Goal: Task Accomplishment & Management: Use online tool/utility

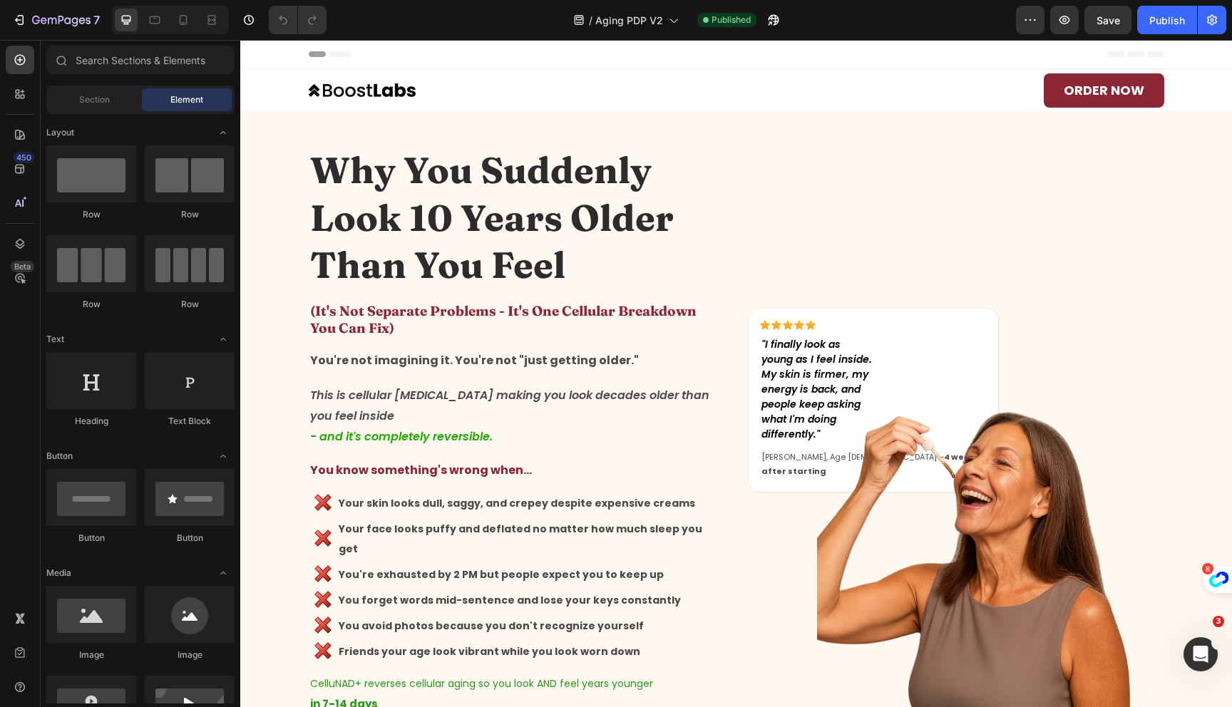
click at [35, 93] on div "450 Beta" at bounding box center [20, 373] width 41 height 667
click at [19, 101] on icon at bounding box center [20, 94] width 14 height 14
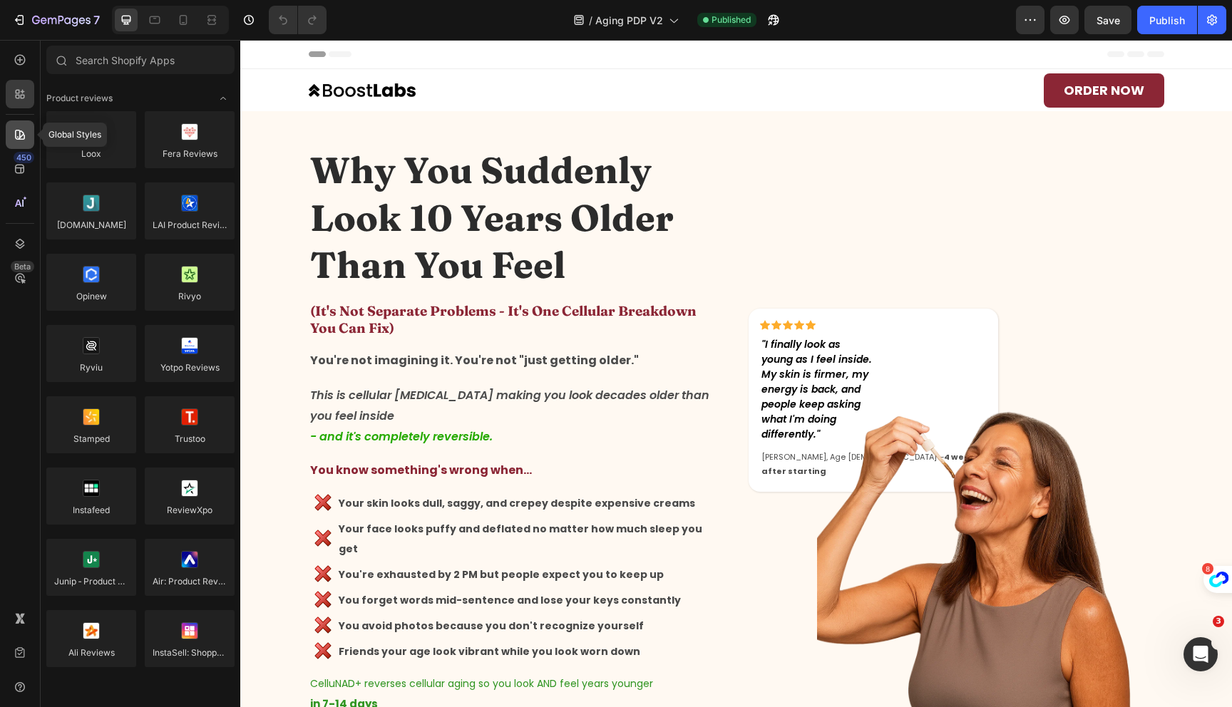
click at [16, 130] on icon at bounding box center [20, 135] width 10 height 10
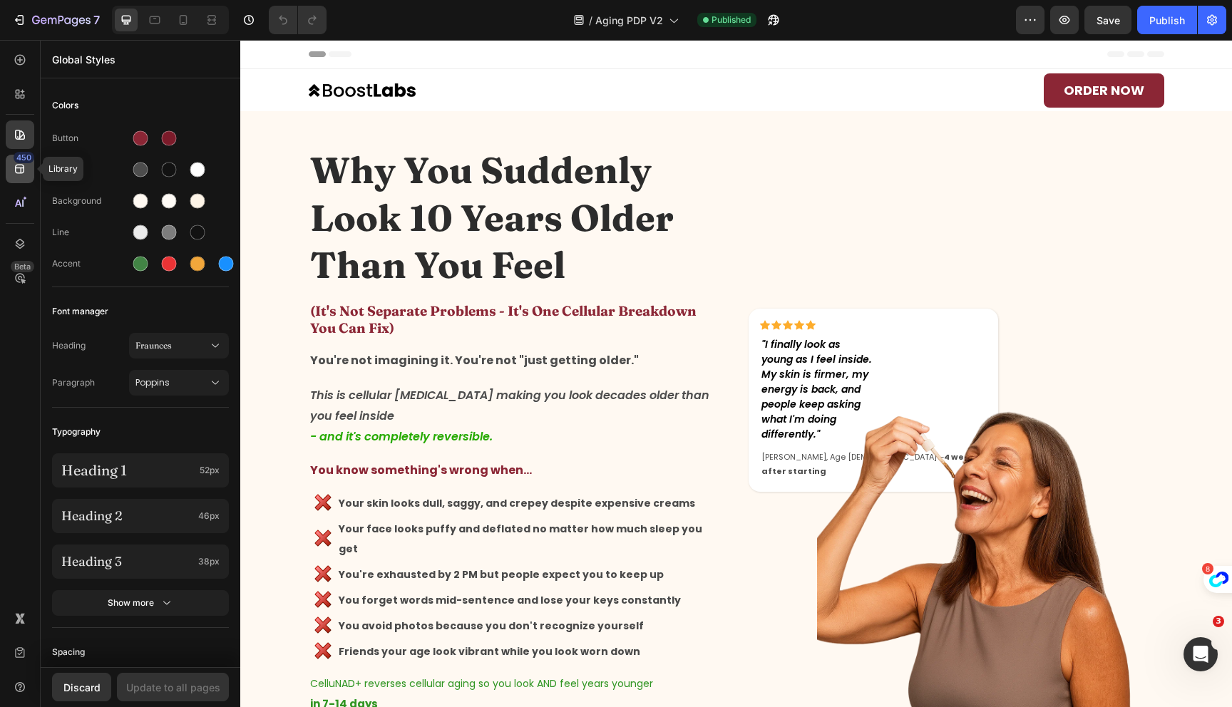
click at [11, 167] on div "450" at bounding box center [20, 169] width 29 height 29
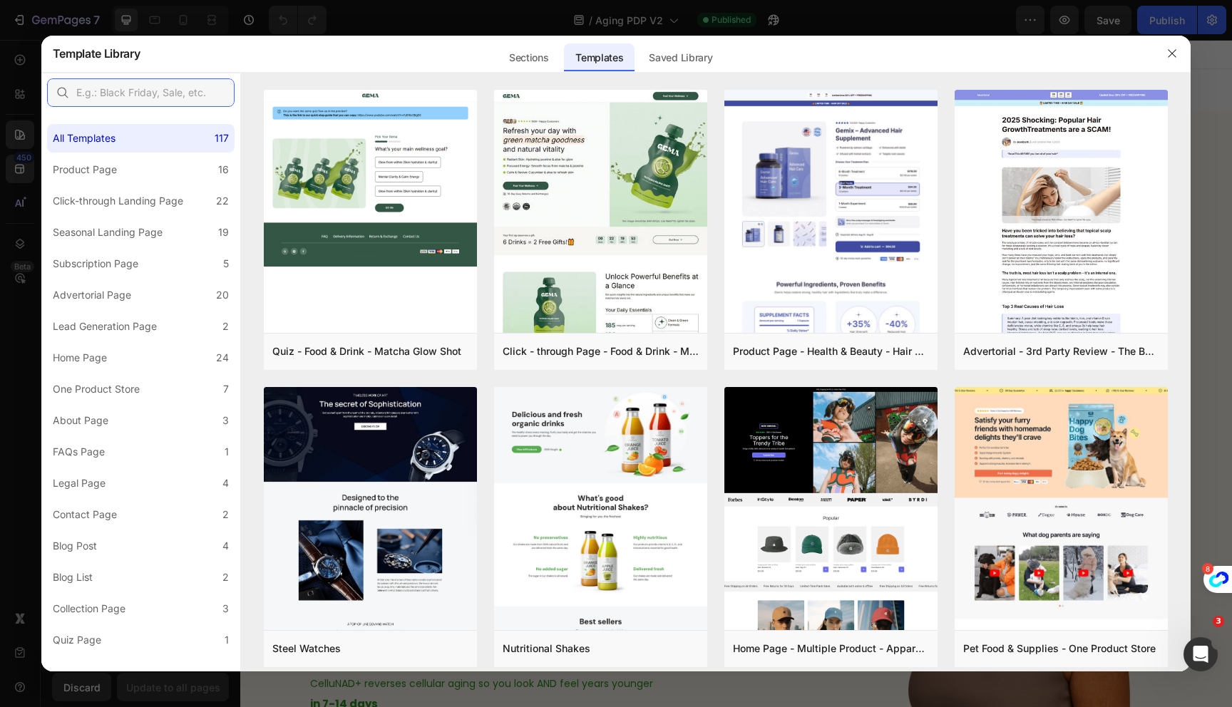
click at [134, 78] on input "text" at bounding box center [141, 92] width 188 height 29
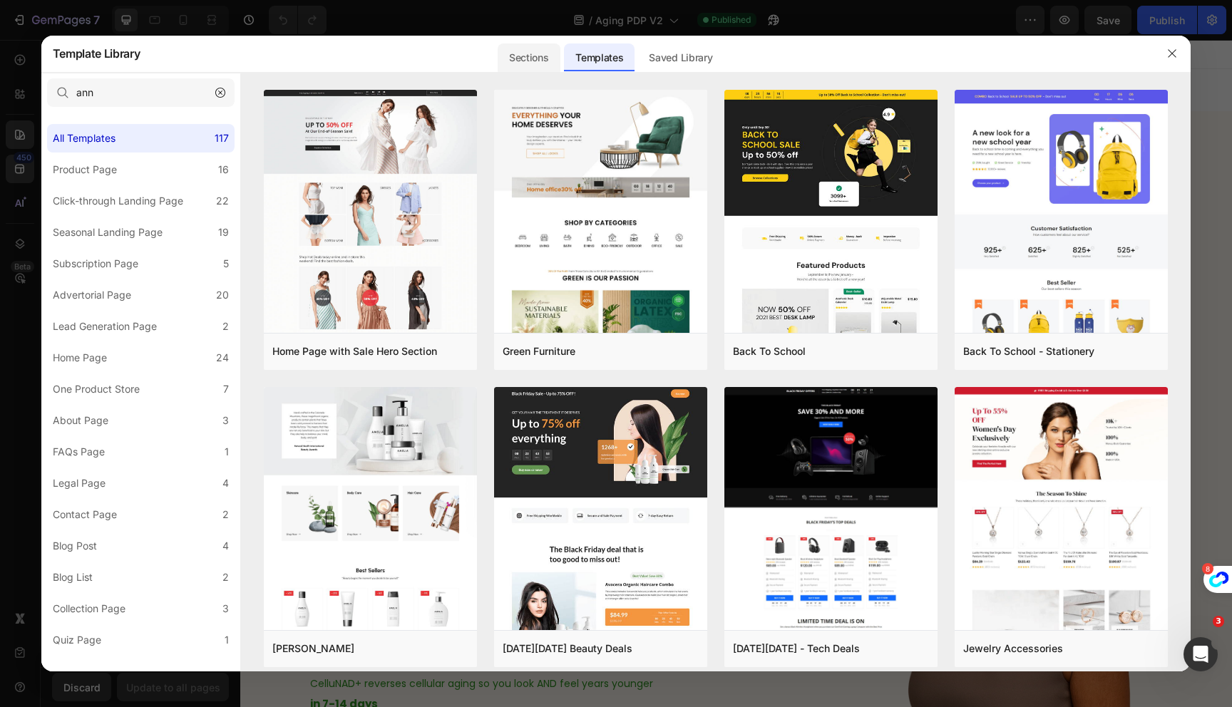
click at [521, 57] on div "Sections" at bounding box center [529, 57] width 62 height 29
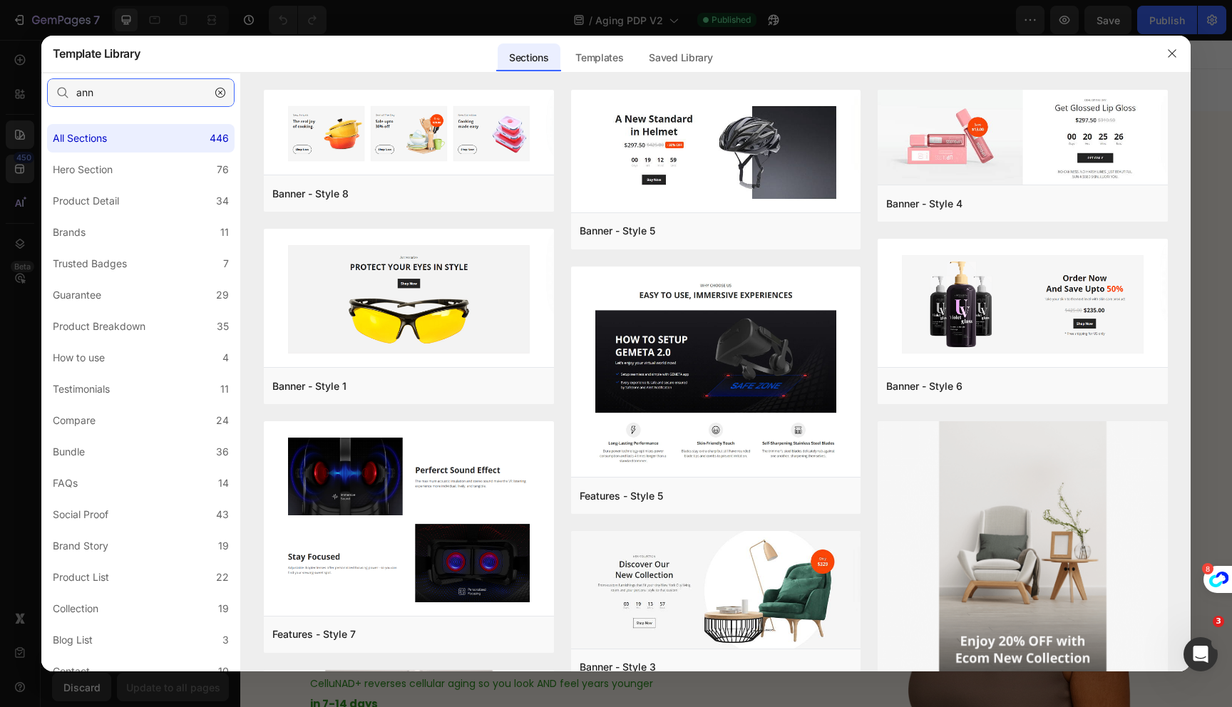
click at [154, 93] on input "ann" at bounding box center [141, 92] width 188 height 29
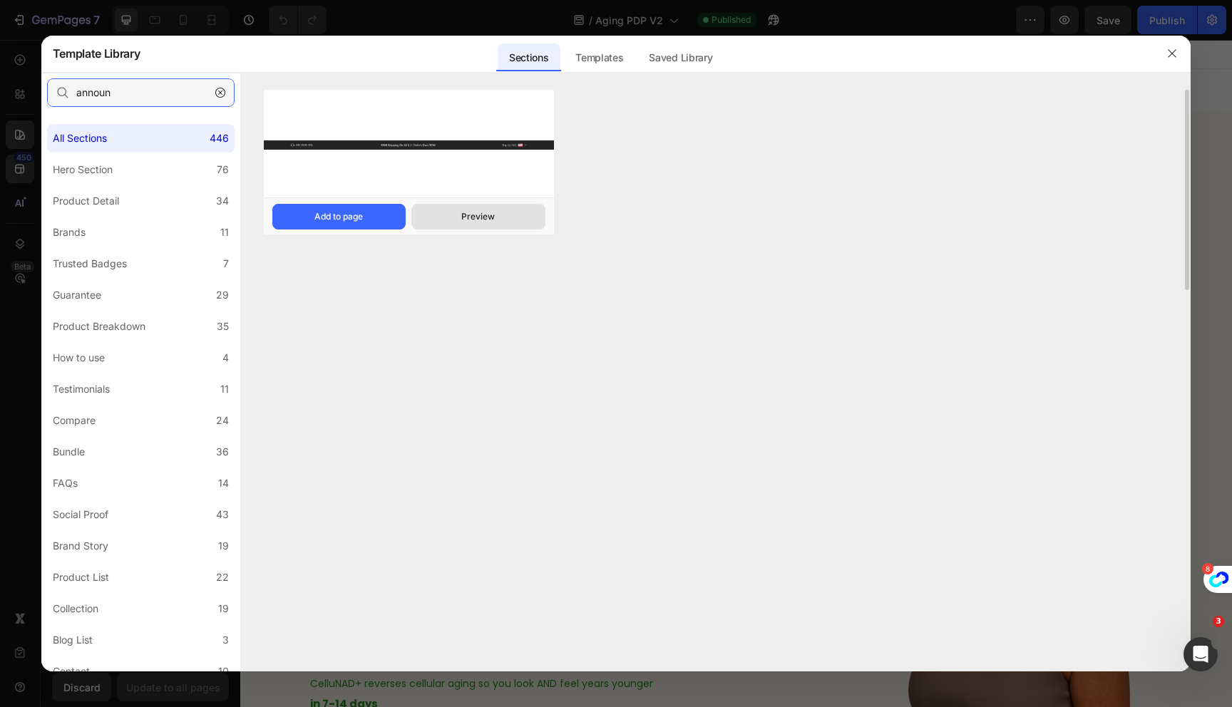
type input "announ"
click at [435, 217] on button "Preview" at bounding box center [477, 217] width 133 height 26
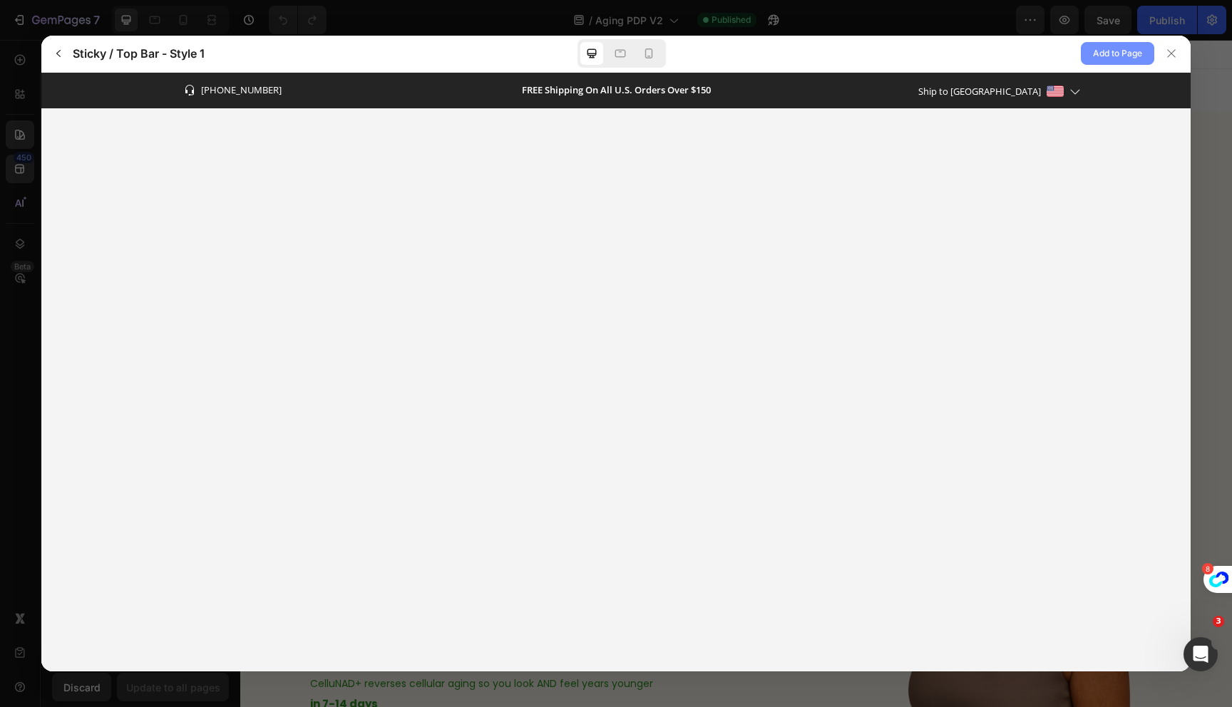
click at [1112, 53] on span "Add to Page" at bounding box center [1117, 53] width 49 height 17
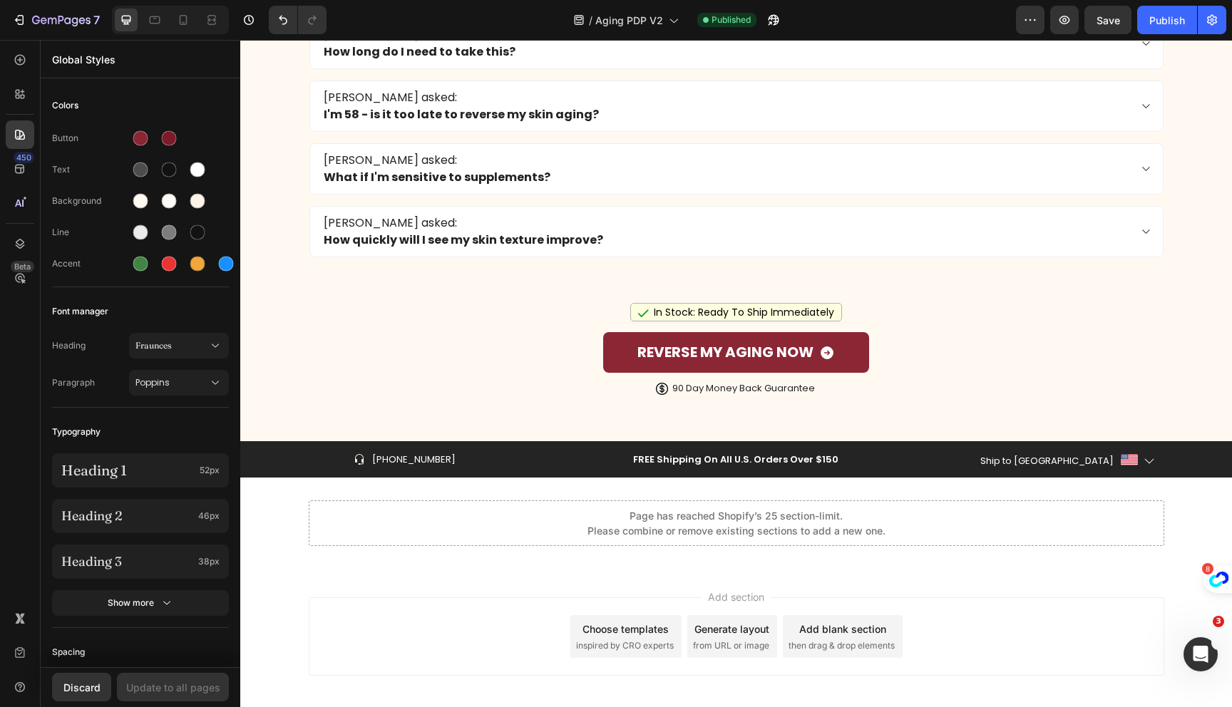
scroll to position [14269, 0]
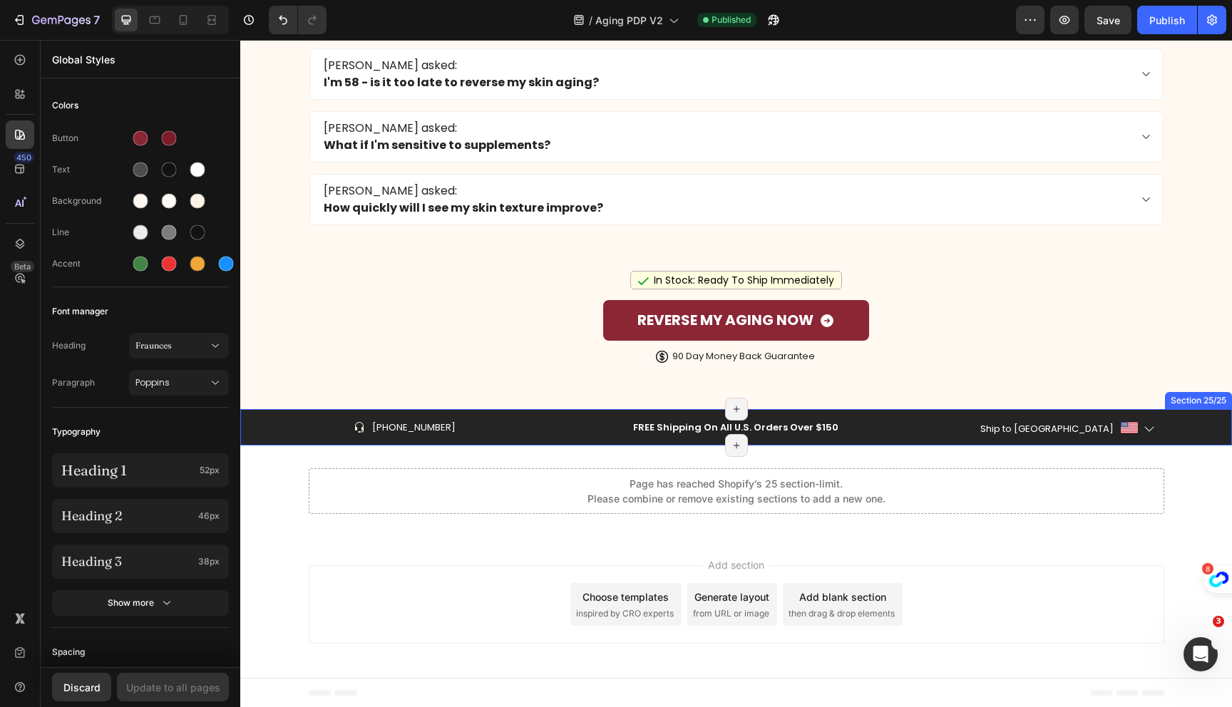
click at [245, 421] on div "Icon [PHONE_NUMBER] Text block Row FREE Shipping On All U.S. Orders Over $150 T…" at bounding box center [736, 427] width 992 height 37
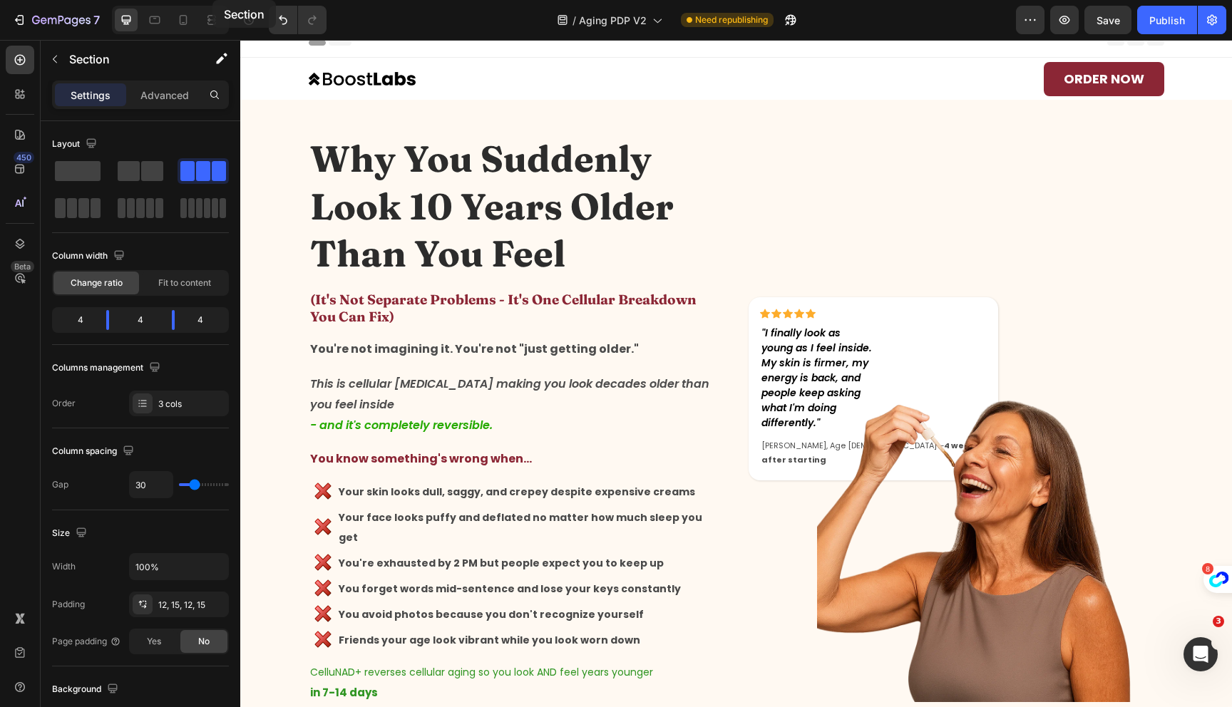
scroll to position [0, 0]
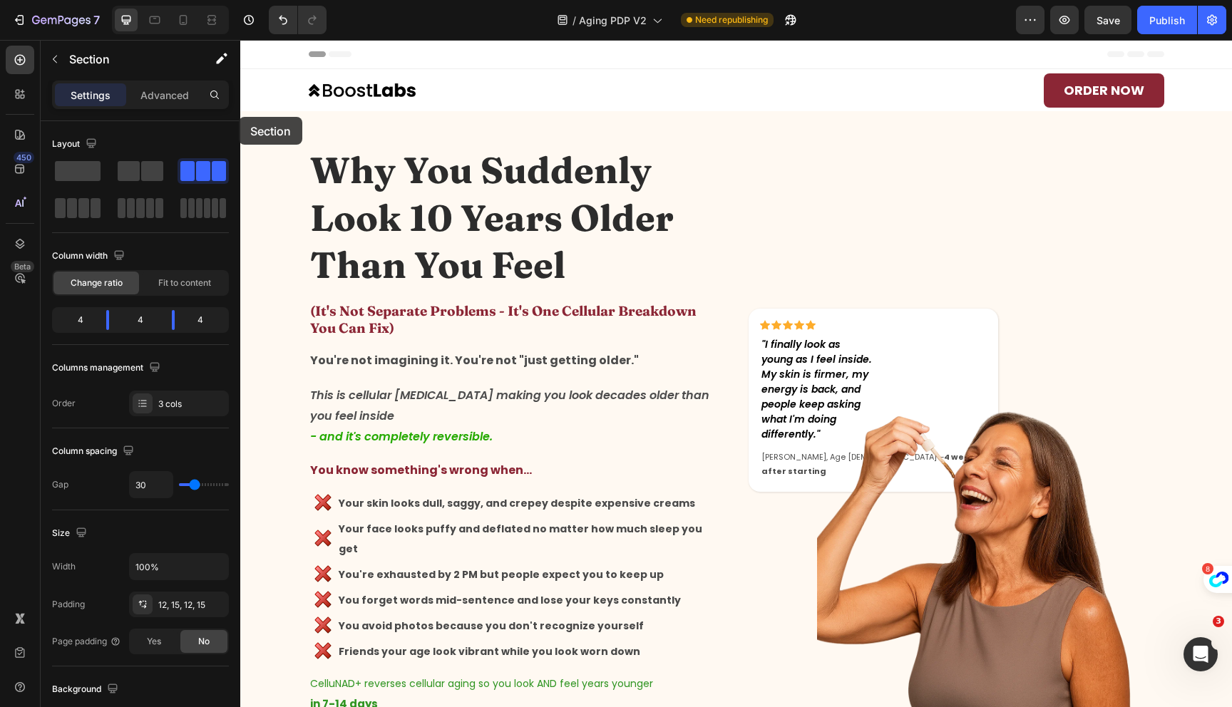
drag, startPoint x: 245, startPoint y: 421, endPoint x: 240, endPoint y: 113, distance: 308.1
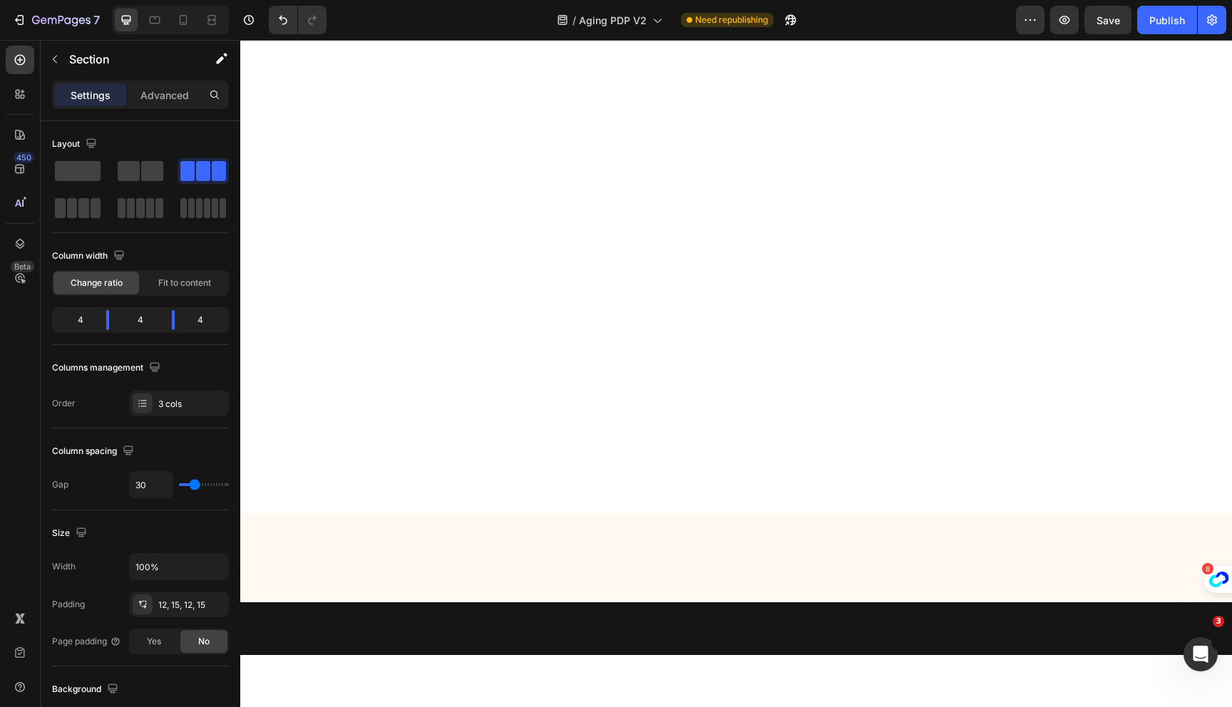
scroll to position [14711, 0]
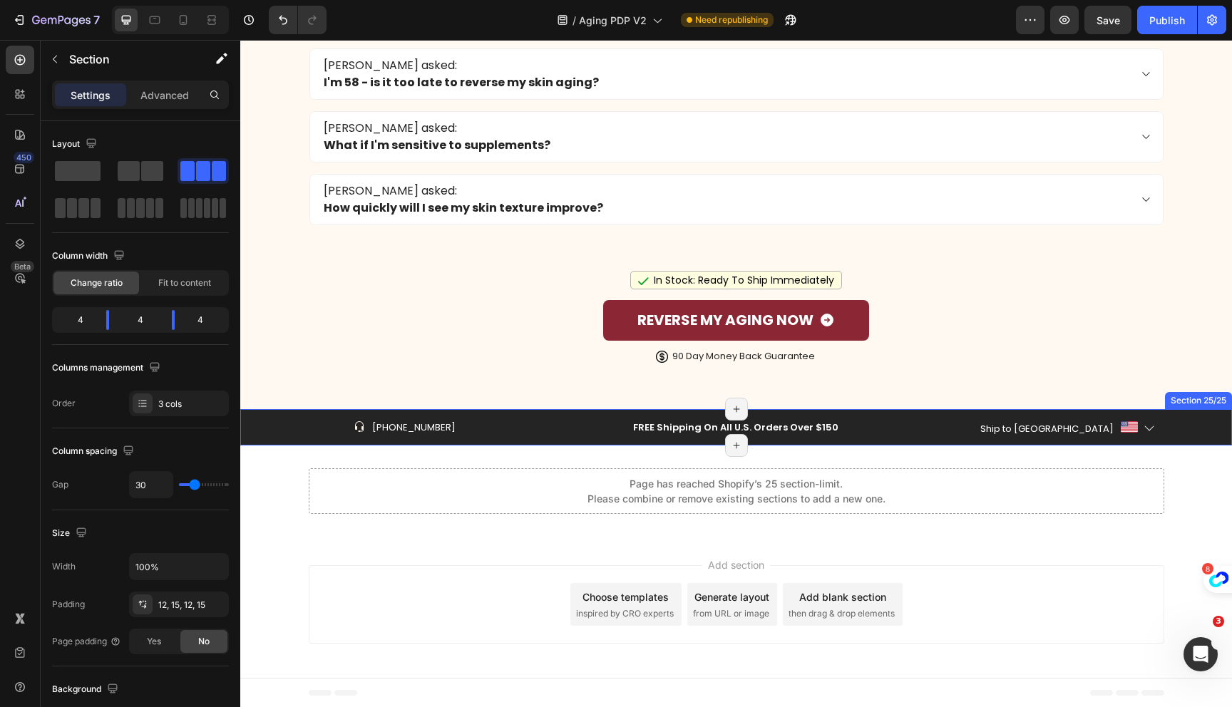
click at [259, 431] on div "Icon [PHONE_NUMBER] Text block Row" at bounding box center [405, 427] width 309 height 17
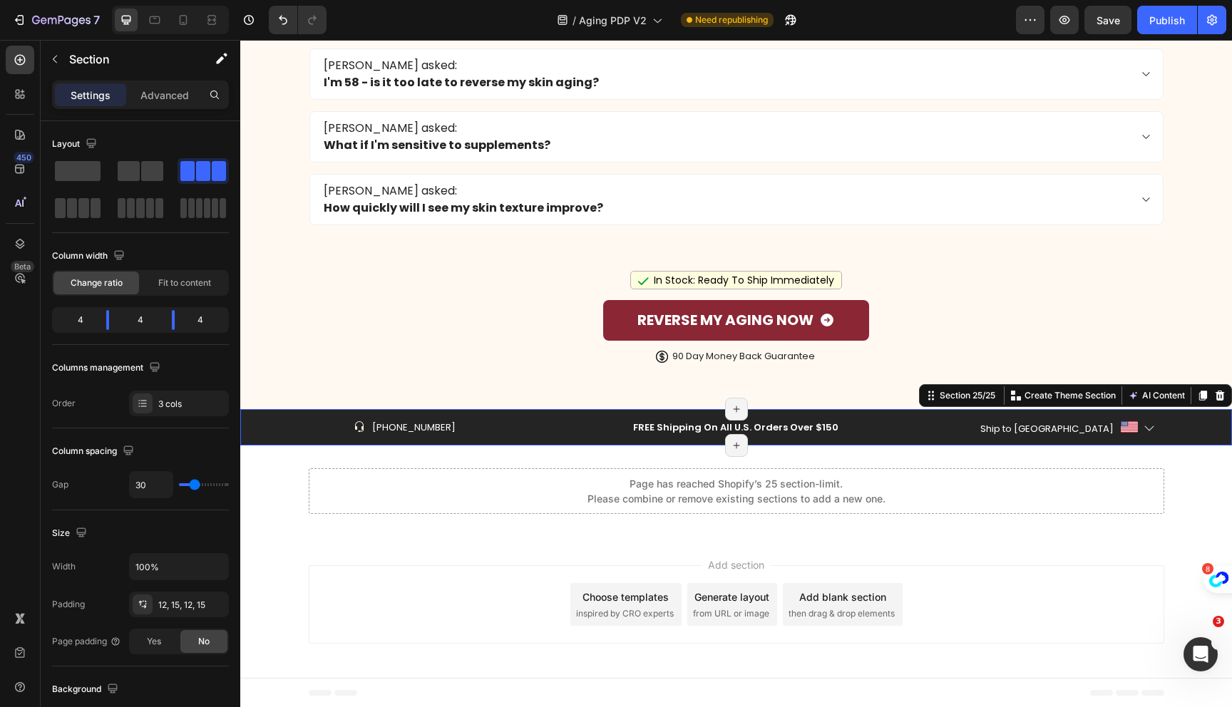
click at [245, 424] on div "Icon [PHONE_NUMBER] Text block Row FREE Shipping On All U.S. Orders Over $150 T…" at bounding box center [736, 427] width 992 height 37
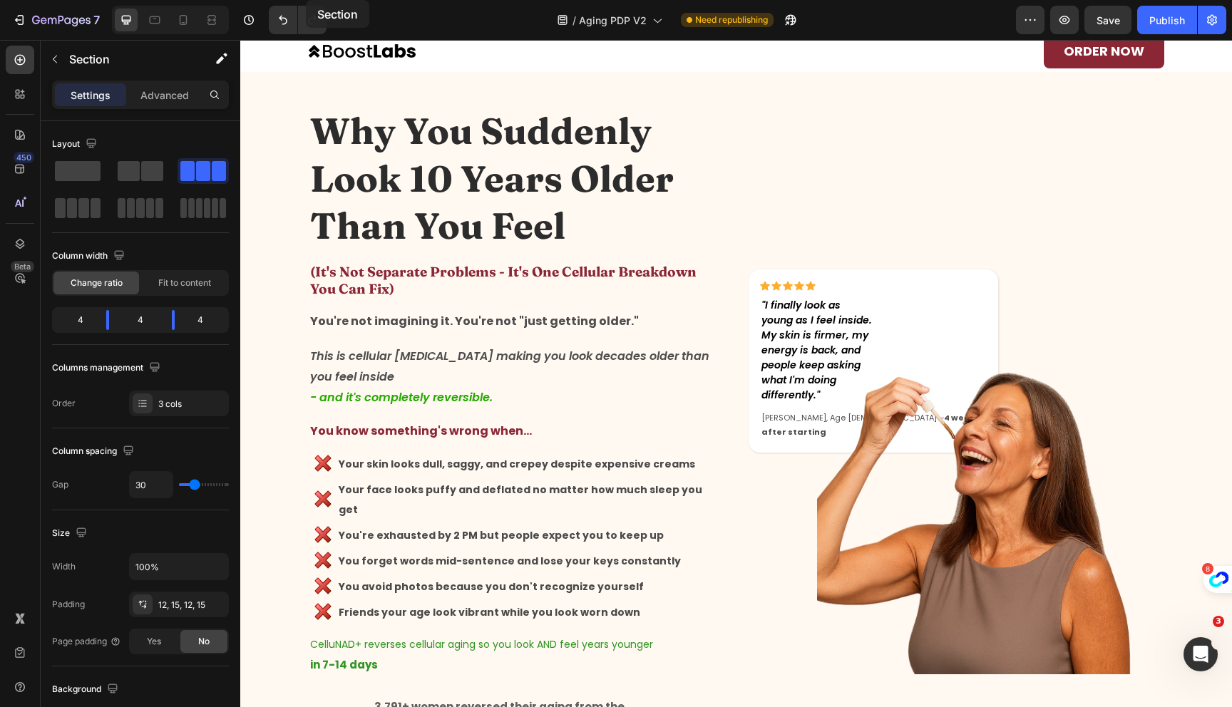
scroll to position [0, 0]
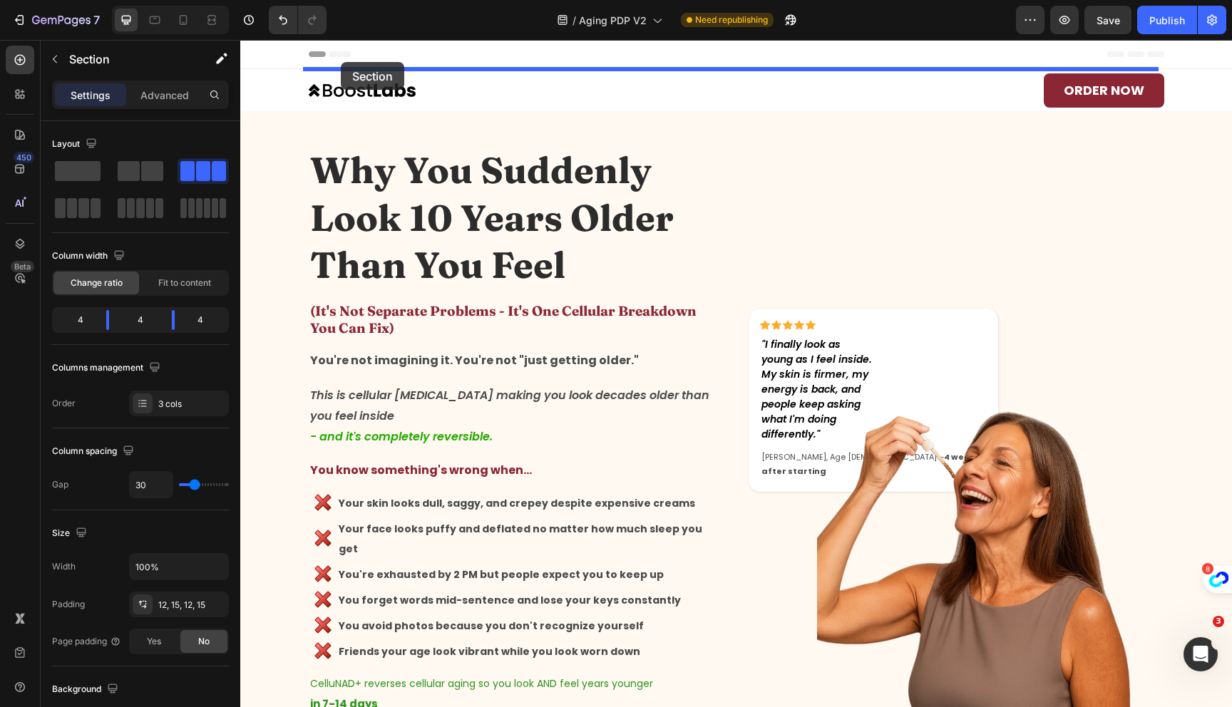
drag, startPoint x: 245, startPoint y: 424, endPoint x: 341, endPoint y: 62, distance: 374.1
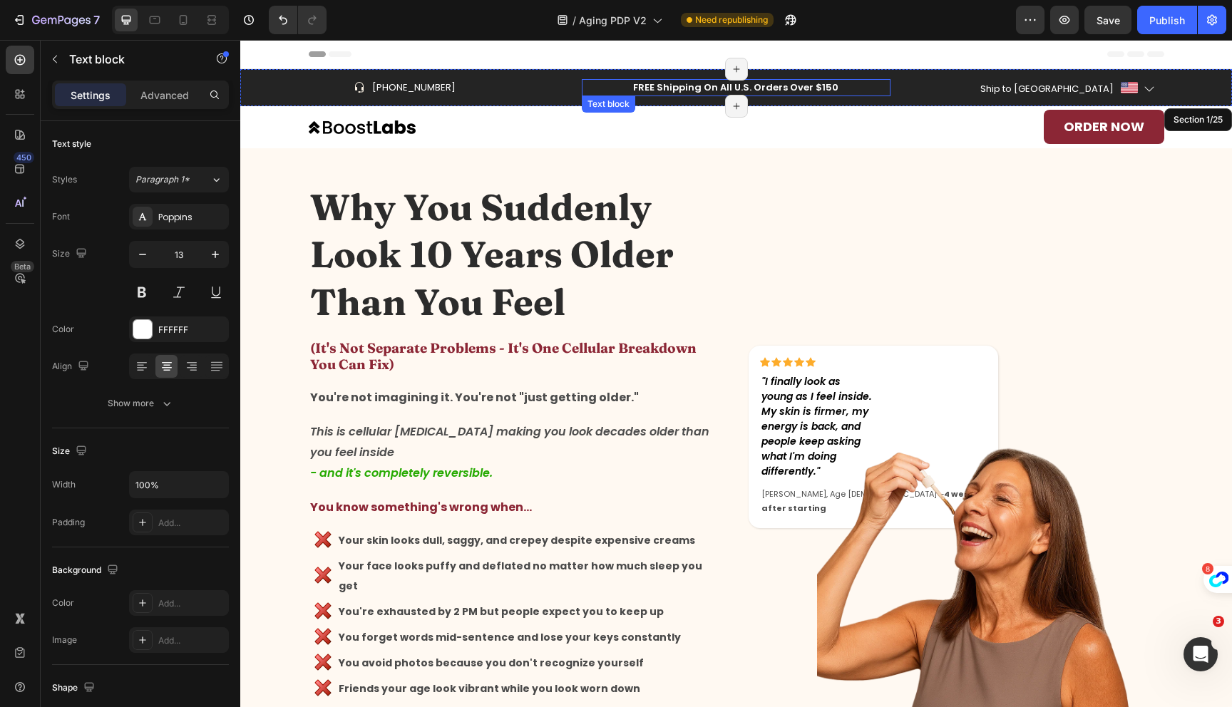
click at [847, 87] on p "FREE Shipping On All U.S. Orders Over $150" at bounding box center [736, 88] width 307 height 14
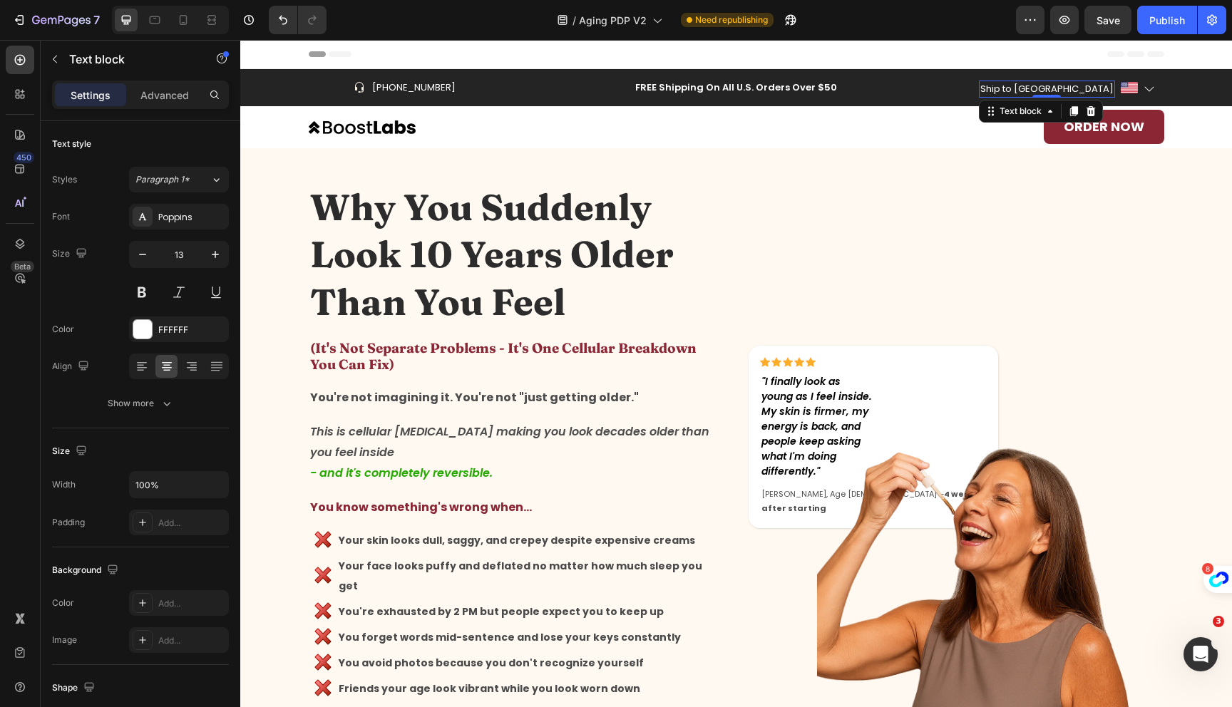
click at [1041, 83] on p "Ship to [GEOGRAPHIC_DATA]" at bounding box center [1046, 89] width 133 height 14
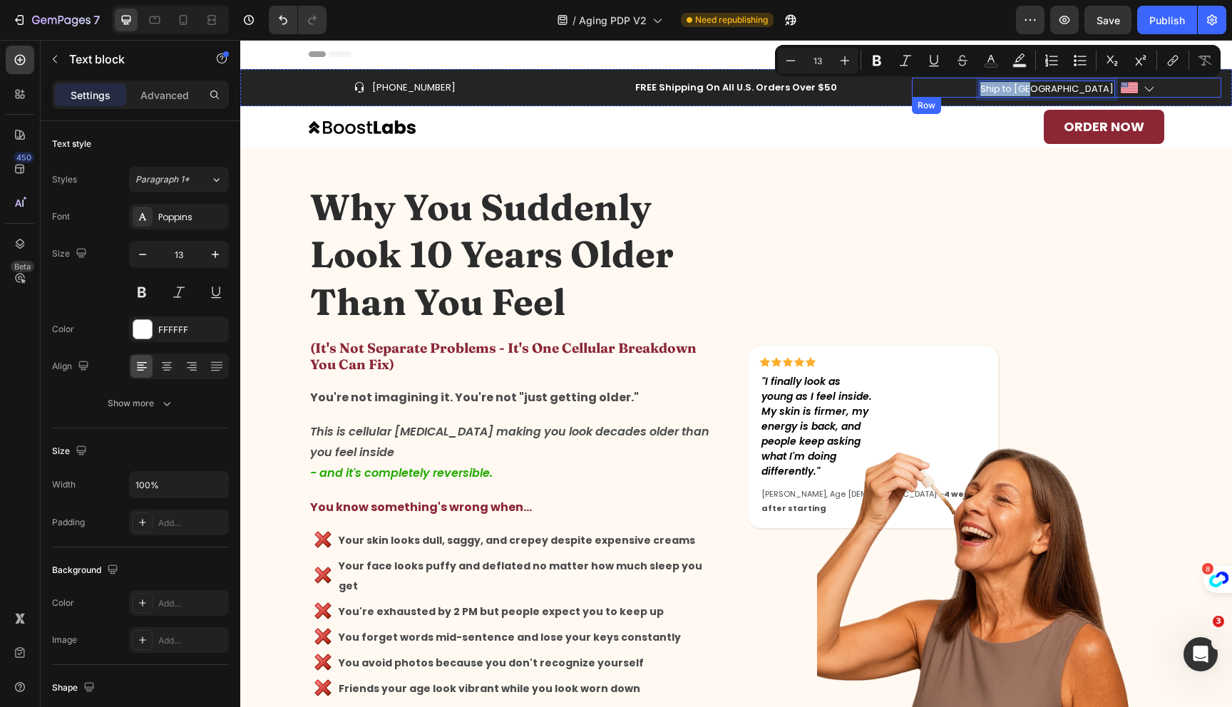
click at [1107, 88] on div "Ship to [GEOGRAPHIC_DATA] Text block 0 Image Icon Row" at bounding box center [1066, 88] width 309 height 20
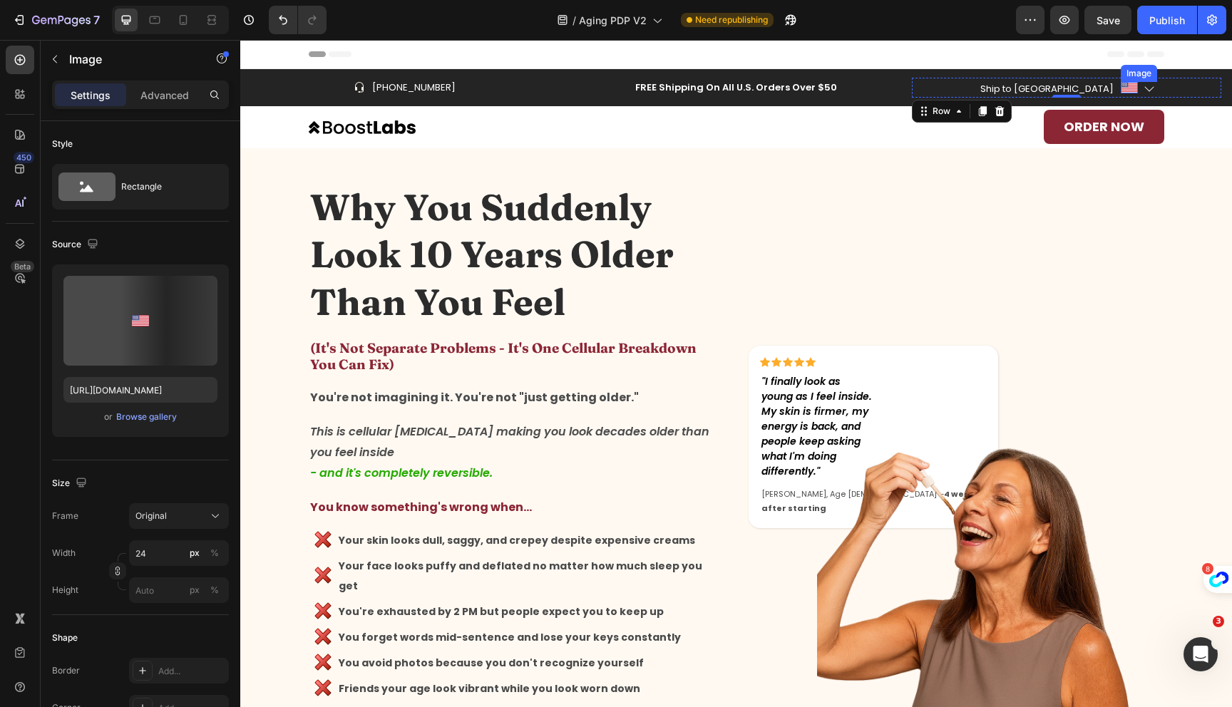
click at [1121, 88] on img at bounding box center [1129, 87] width 17 height 11
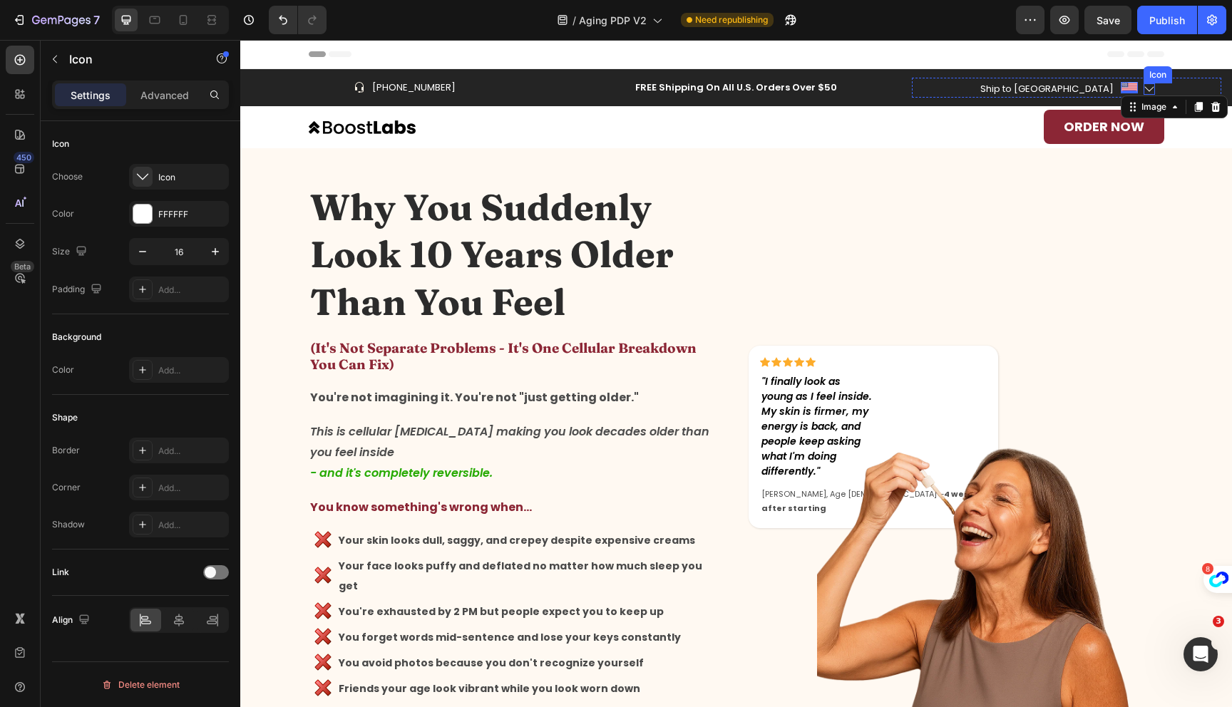
click at [1144, 88] on icon at bounding box center [1149, 88] width 11 height 11
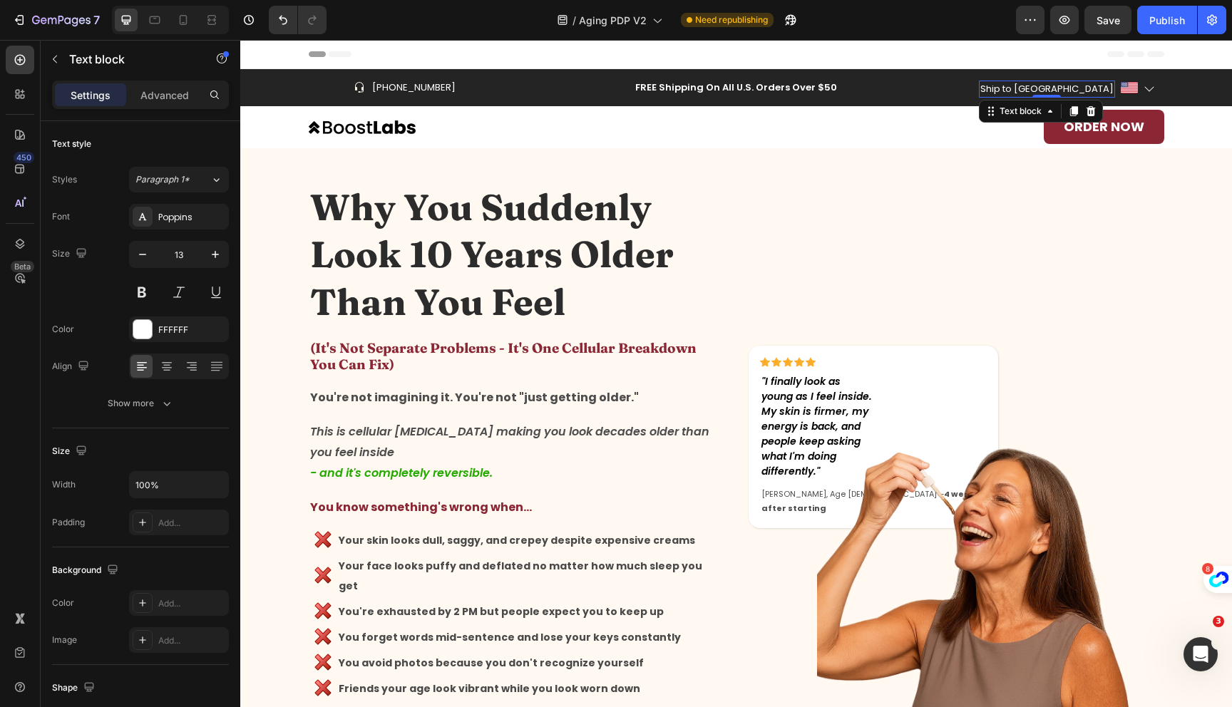
click at [1043, 90] on p "Ship to [GEOGRAPHIC_DATA]" at bounding box center [1046, 89] width 133 height 14
click at [1097, 111] on icon at bounding box center [1090, 111] width 11 height 11
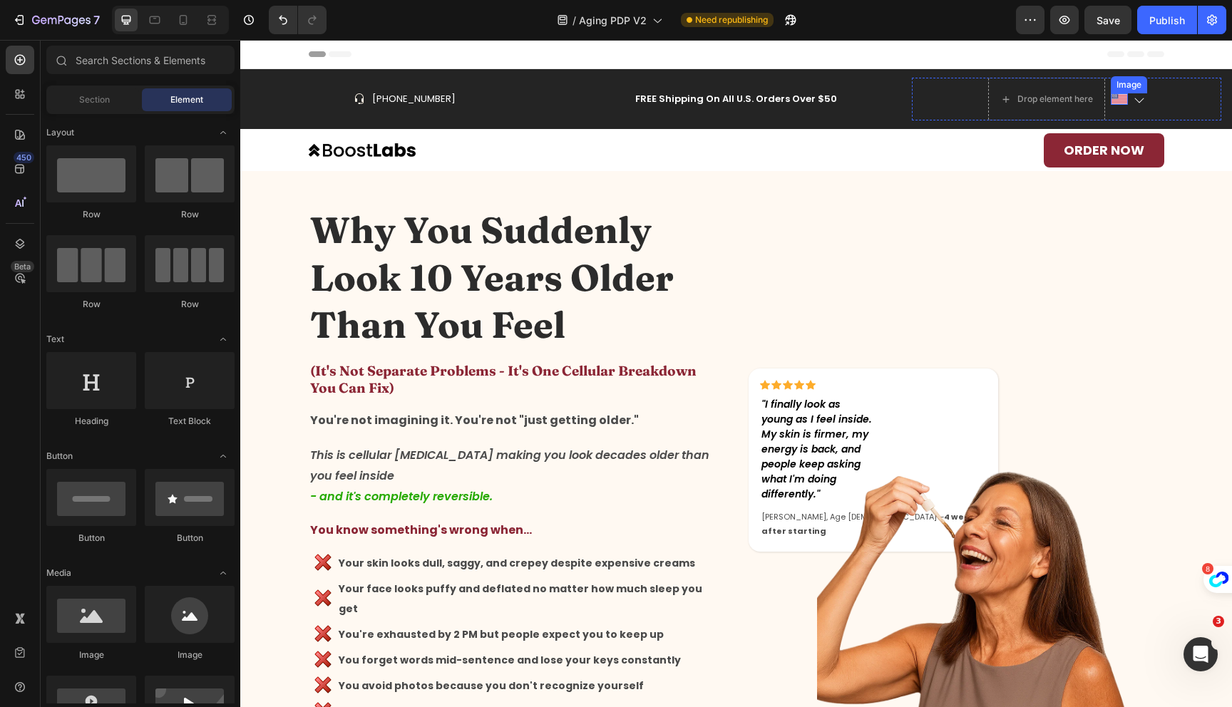
click at [1112, 101] on div "Image" at bounding box center [1119, 98] width 17 height 11
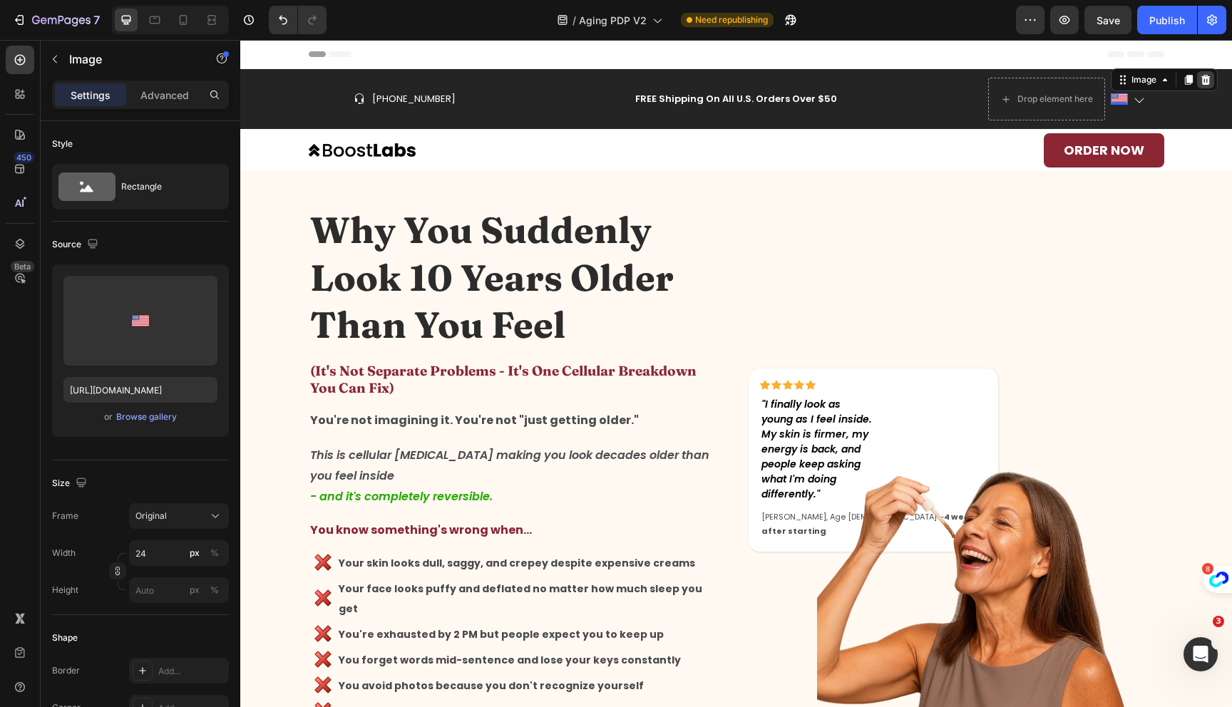
click at [1201, 80] on icon at bounding box center [1205, 80] width 9 height 10
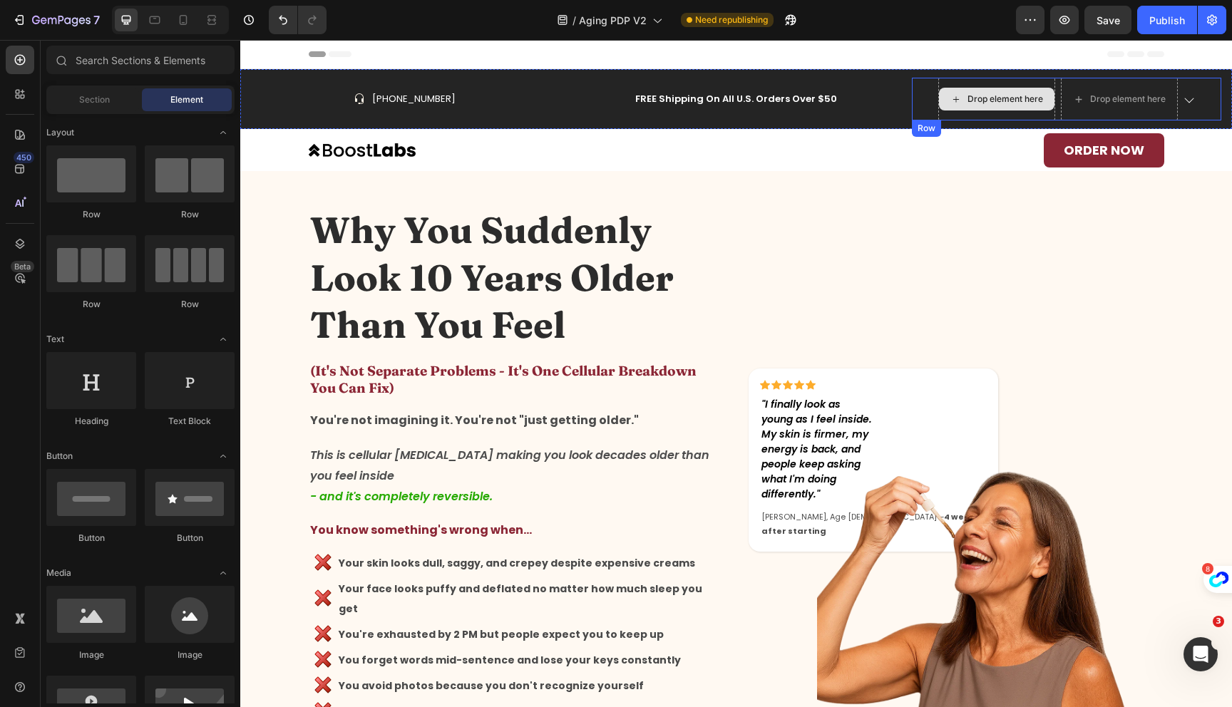
click at [1003, 91] on div "Drop element here" at bounding box center [997, 99] width 116 height 23
click at [912, 94] on div "Drop element here Drop element here Icon Row" at bounding box center [1066, 99] width 309 height 43
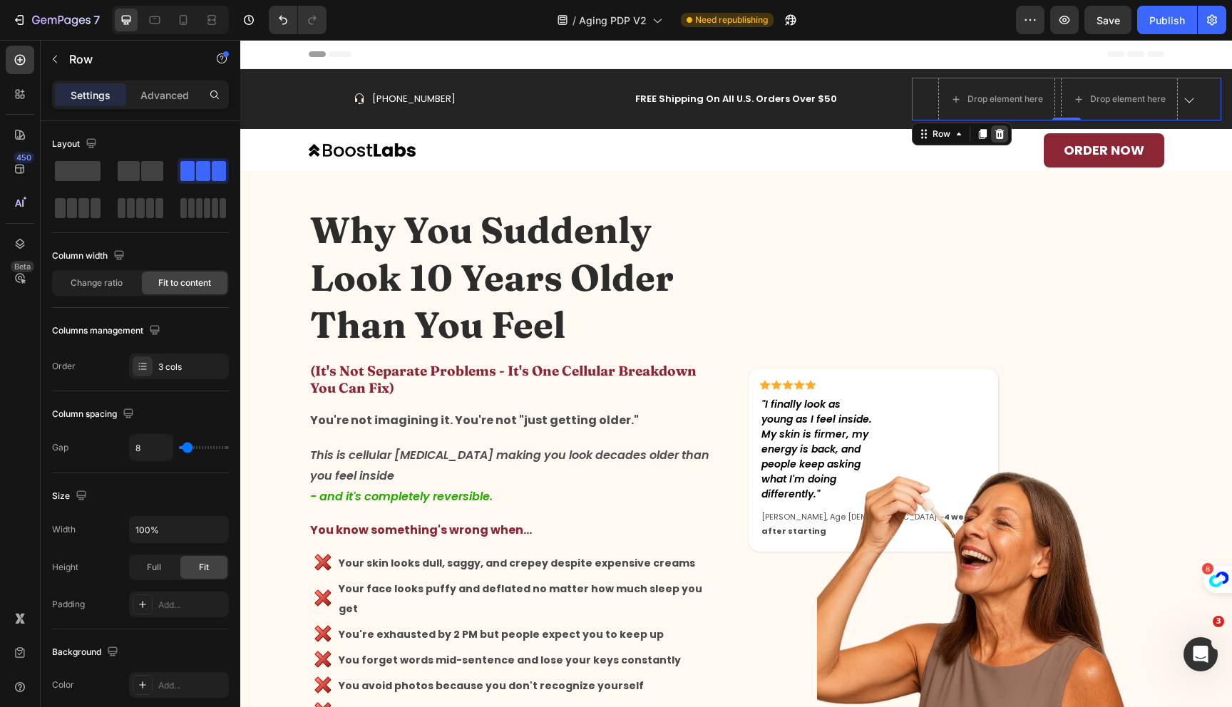
click at [1000, 137] on div at bounding box center [999, 133] width 17 height 17
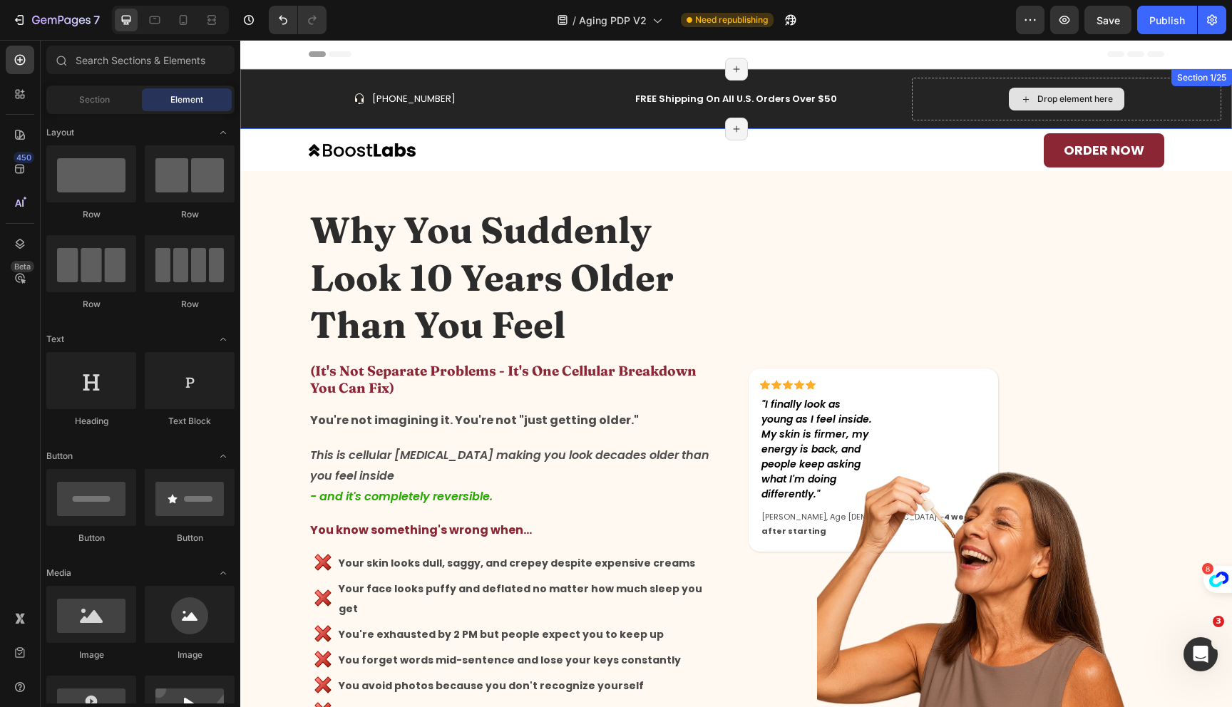
click at [959, 110] on div "Drop element here" at bounding box center [1066, 99] width 309 height 43
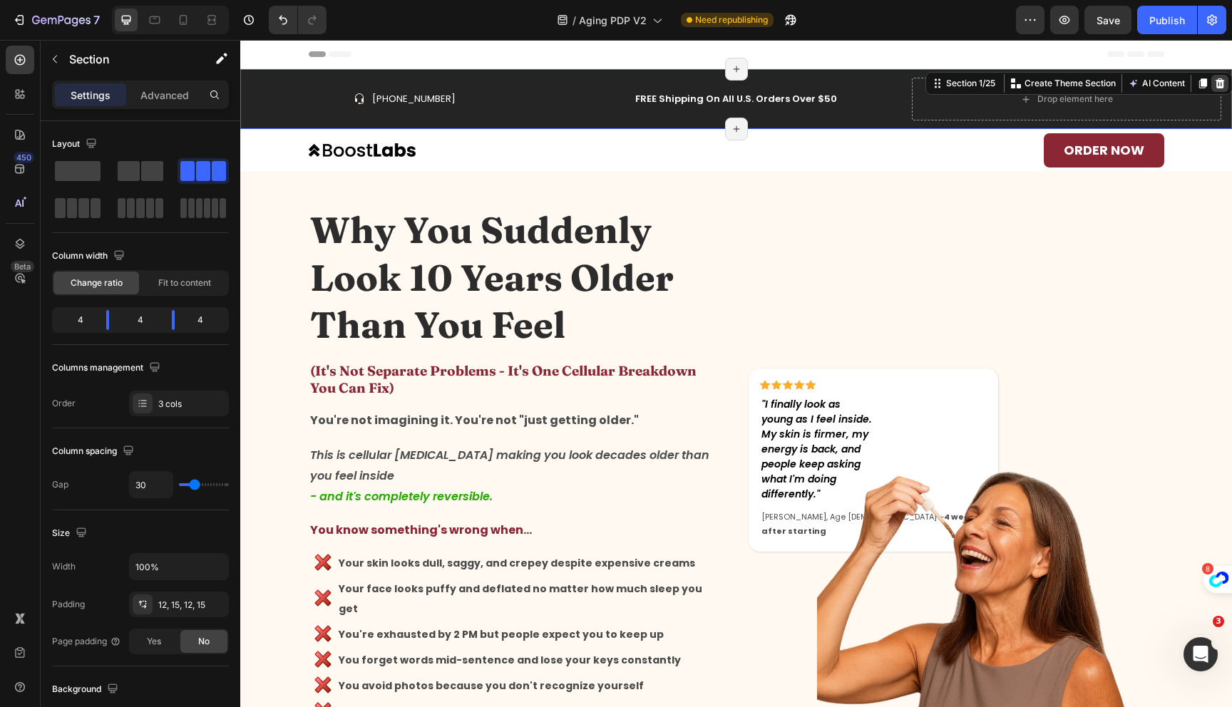
click at [1216, 86] on icon at bounding box center [1220, 83] width 9 height 10
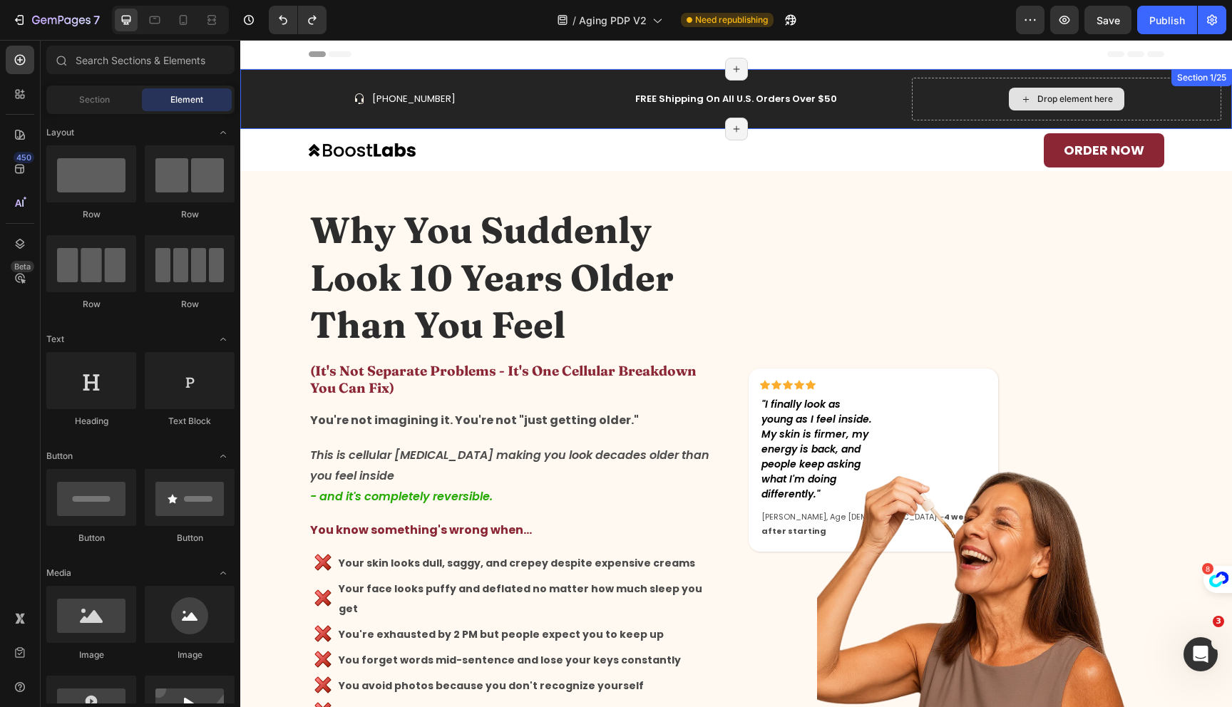
click at [1060, 104] on div "Drop element here" at bounding box center [1075, 98] width 76 height 11
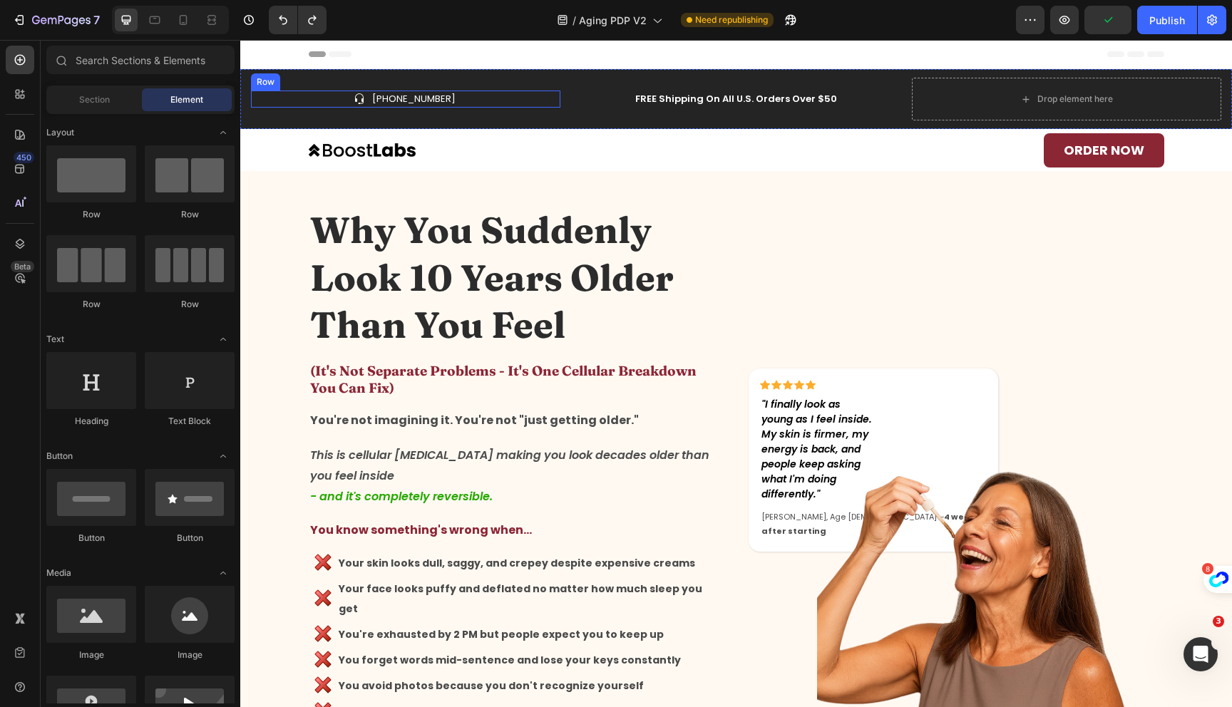
click at [448, 95] on div "Icon [PHONE_NUMBER] Text block Row" at bounding box center [405, 99] width 309 height 17
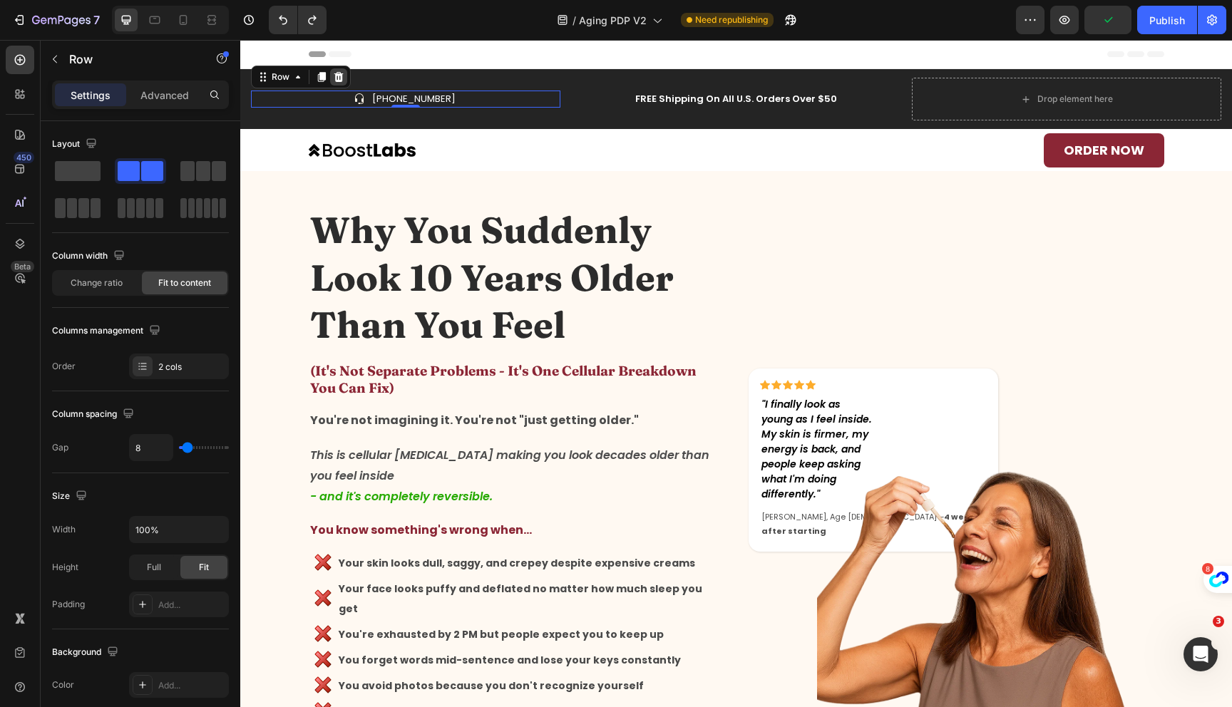
click at [334, 73] on icon at bounding box center [338, 77] width 9 height 10
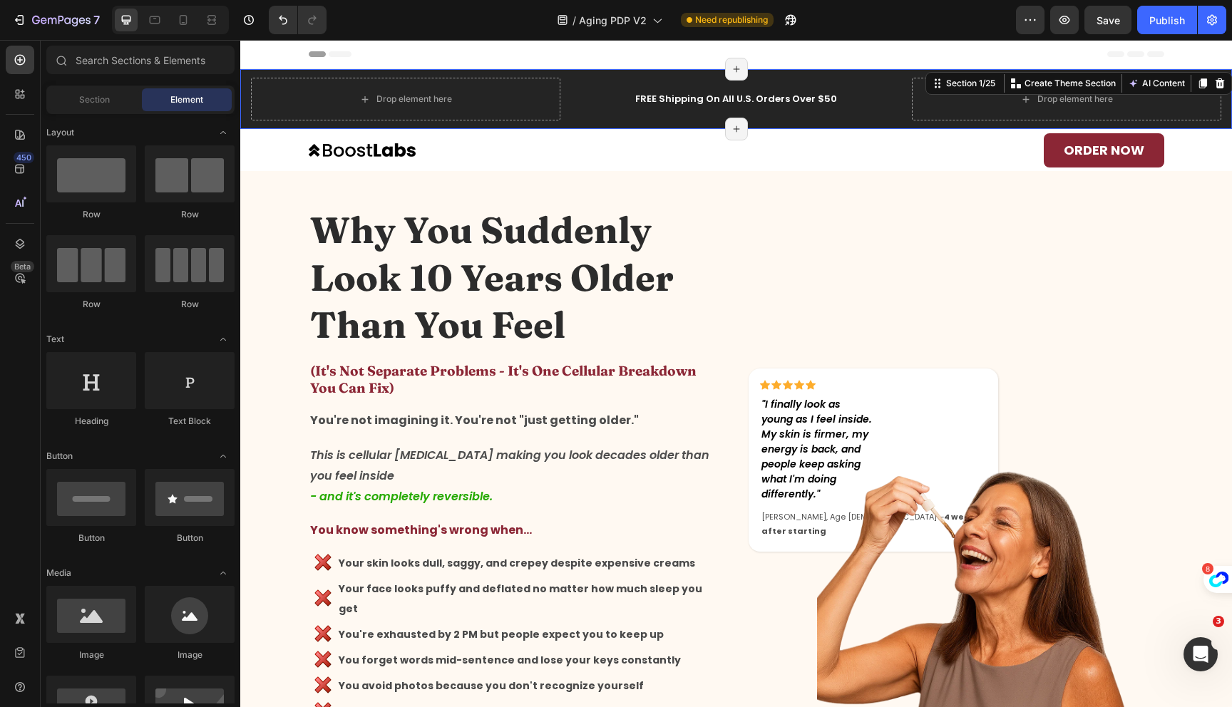
click at [613, 108] on div "FREE Shipping On All U.S. Orders Over $50 Text block" at bounding box center [736, 99] width 309 height 43
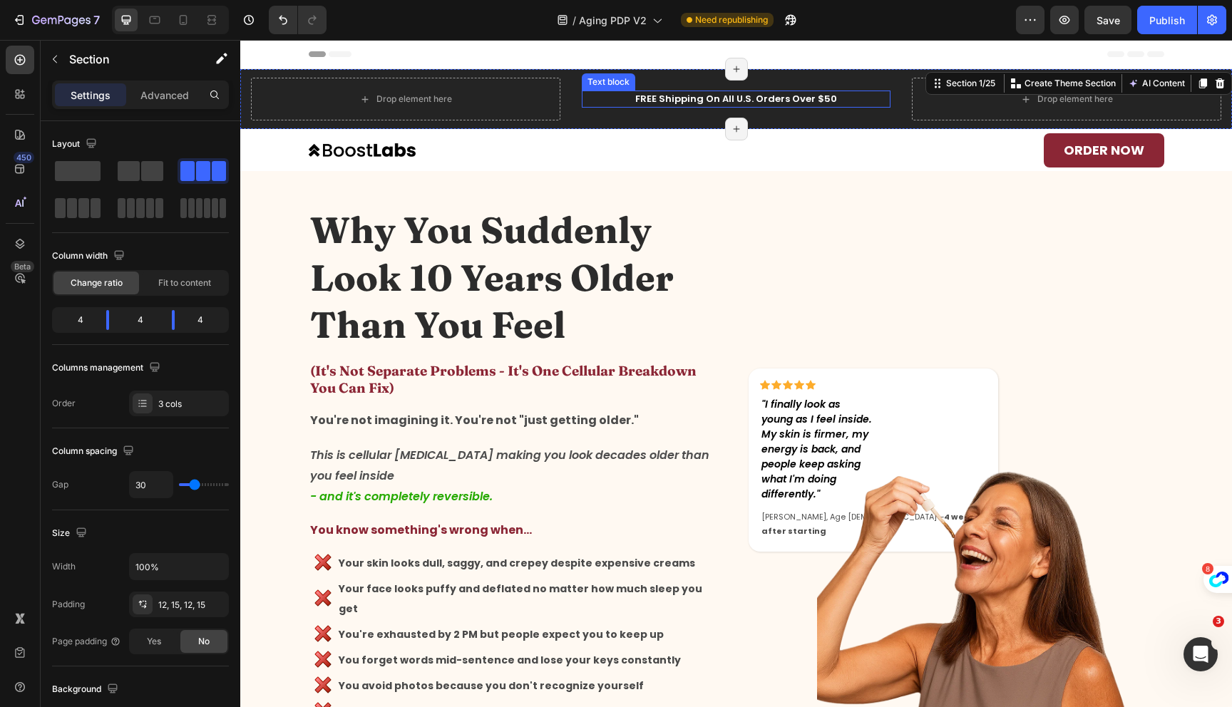
click at [707, 100] on p "FREE Shipping On All U.S. Orders Over $50" at bounding box center [736, 99] width 307 height 14
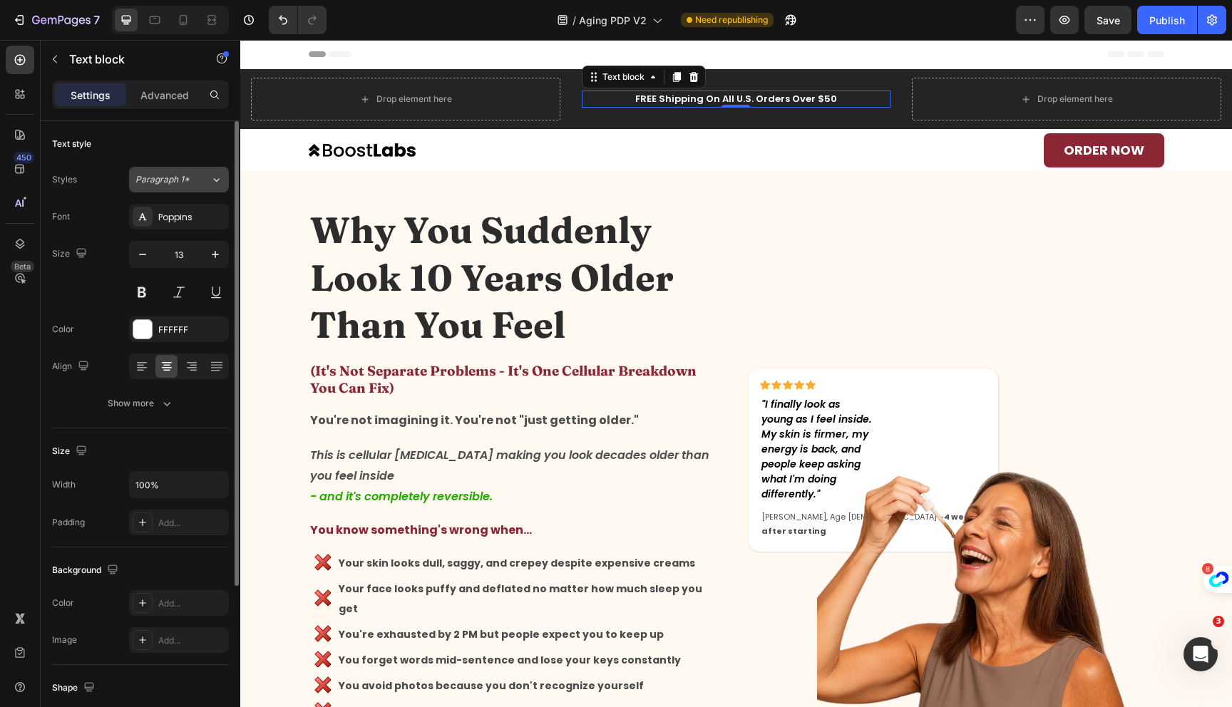
click at [175, 188] on button "Paragraph 1*" at bounding box center [179, 180] width 100 height 26
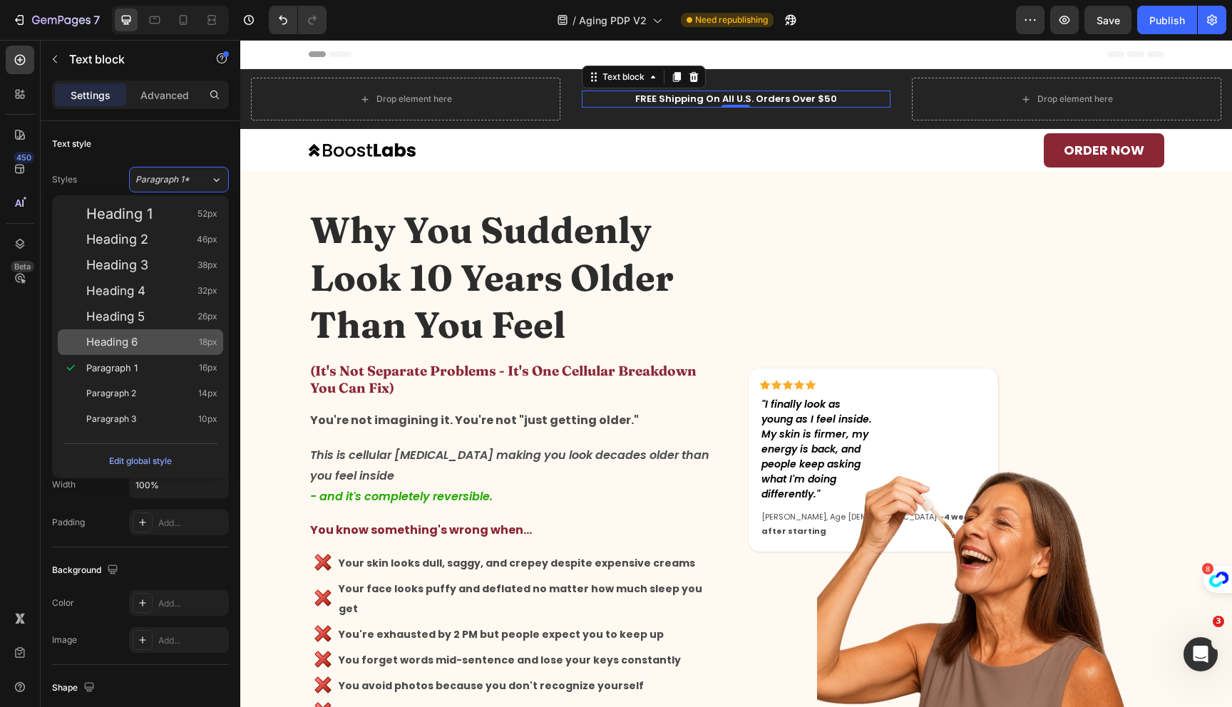
click at [140, 344] on div "Heading 6 18px" at bounding box center [151, 342] width 131 height 14
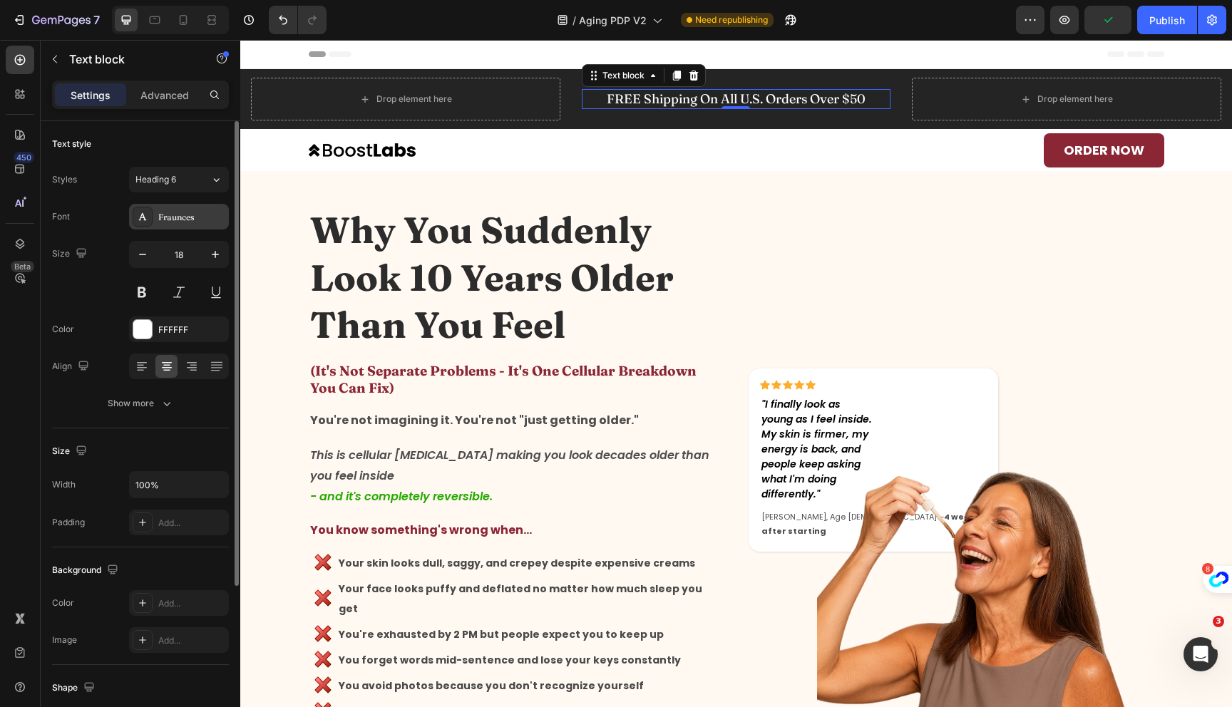
click at [175, 224] on div "Fraunces" at bounding box center [179, 217] width 100 height 26
click at [188, 16] on icon at bounding box center [183, 20] width 14 height 14
type input "16"
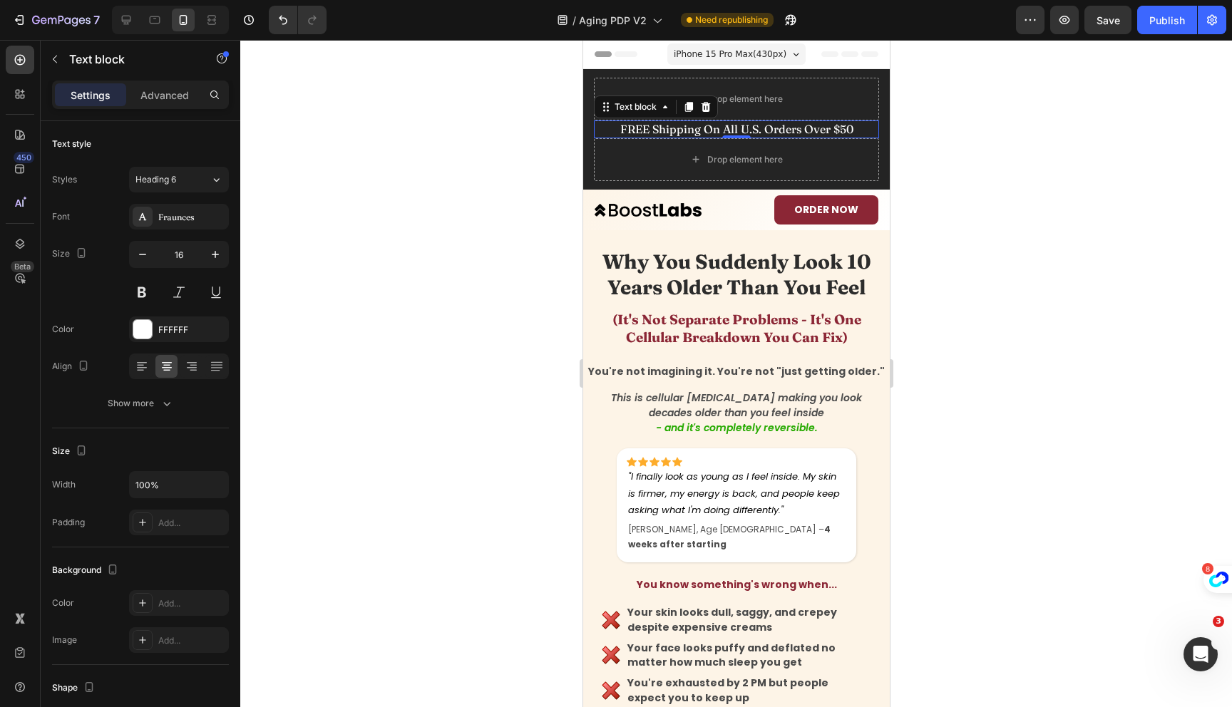
scroll to position [31, 0]
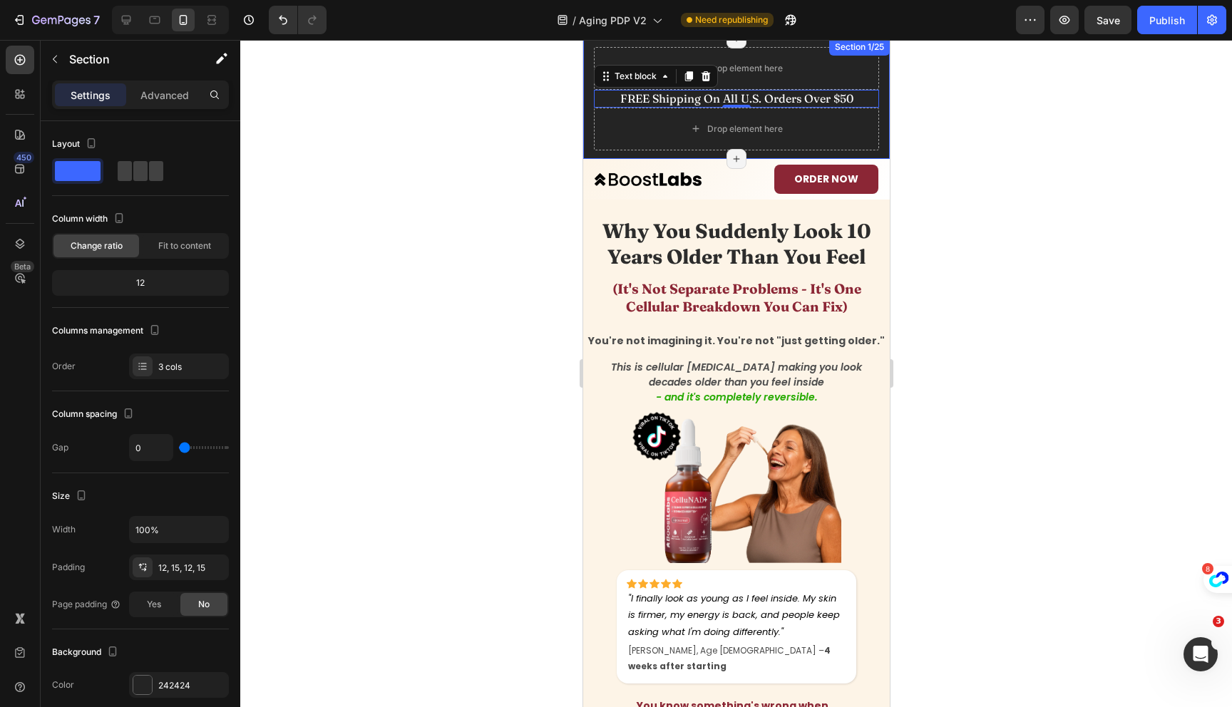
click at [590, 99] on div "Drop element here FREE Shipping On All U.S. Orders Over $50 Text block 0 Drop e…" at bounding box center [736, 99] width 307 height 121
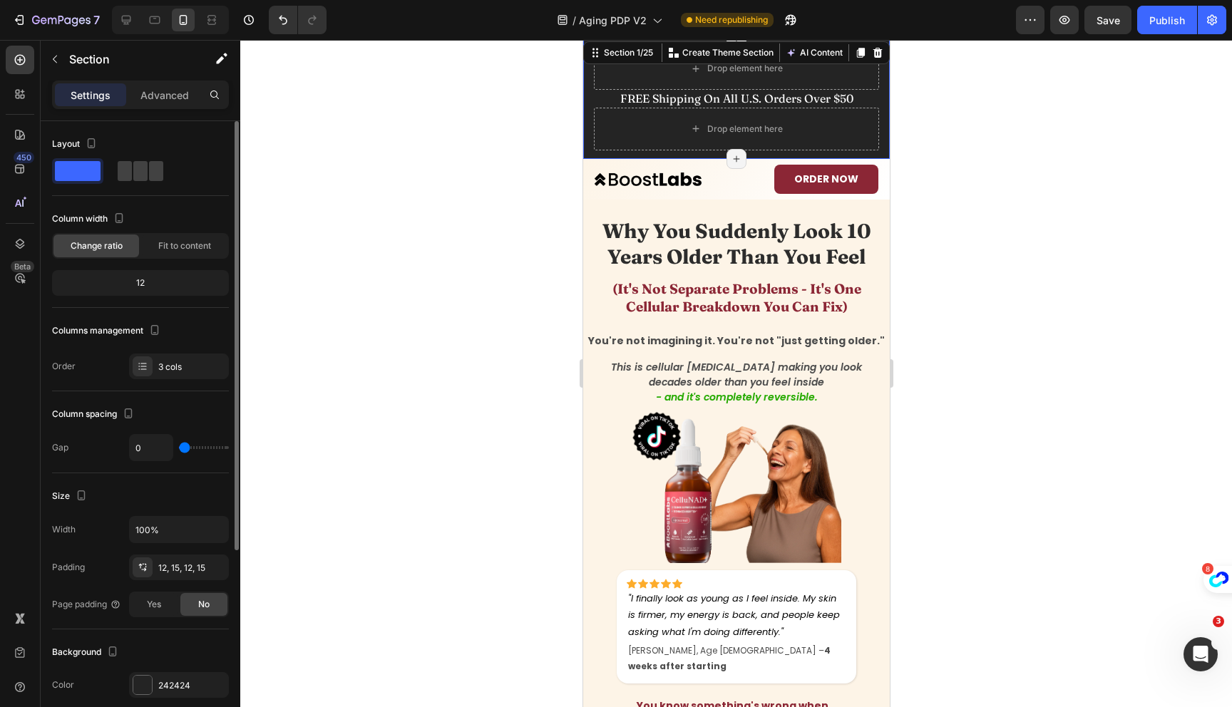
click at [98, 160] on div at bounding box center [77, 171] width 51 height 26
click at [591, 90] on div "Drop element here FREE Shipping On All U.S. Orders Over $50 Text block Drop ele…" at bounding box center [736, 99] width 307 height 121
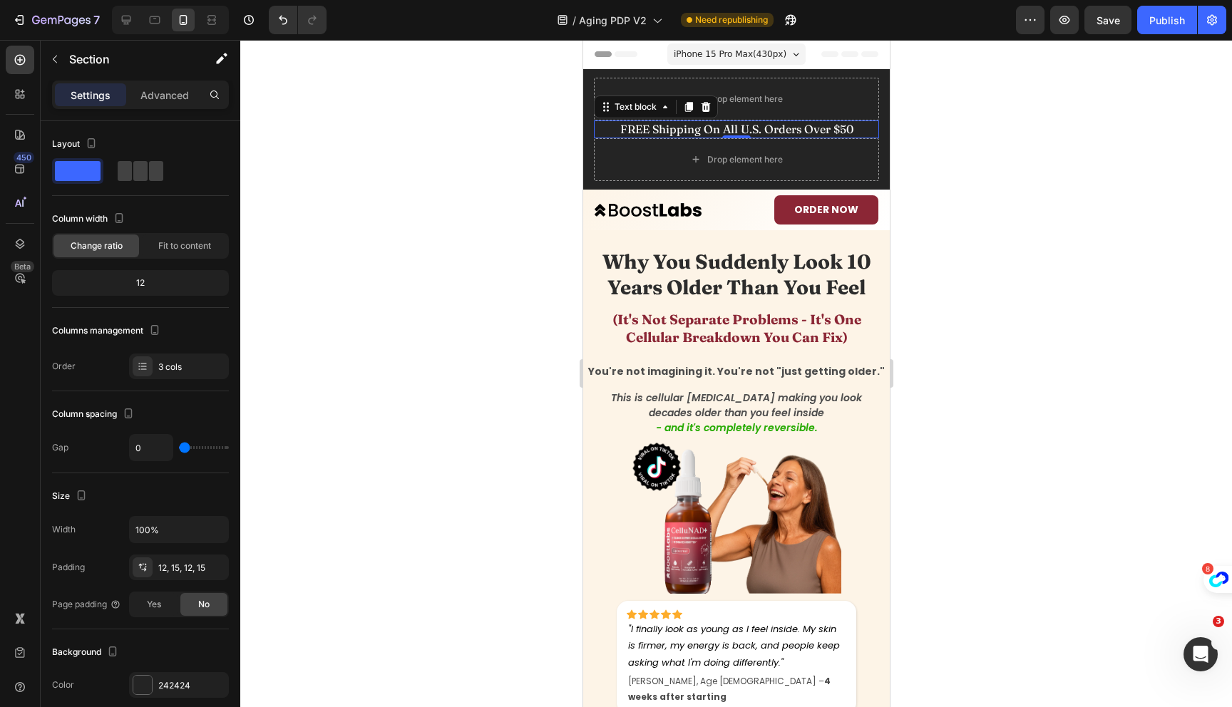
click at [613, 138] on div "FREE Shipping On All U.S. Orders Over $50" at bounding box center [735, 130] width 285 height 18
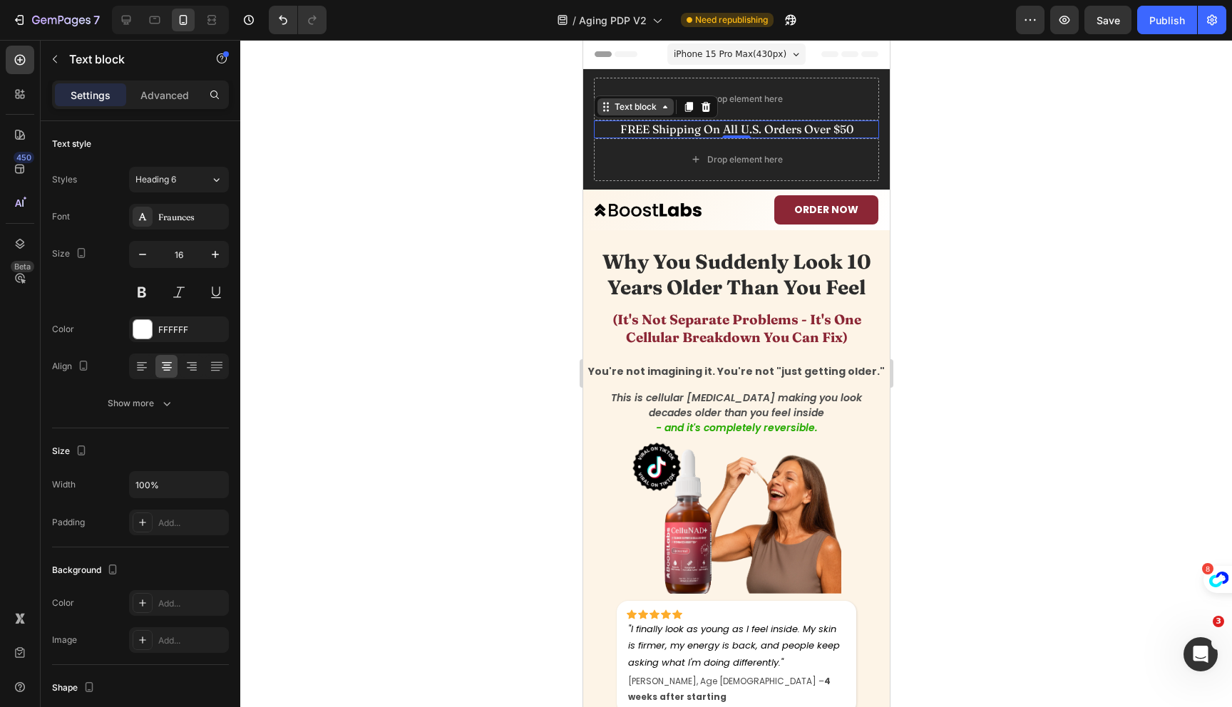
click at [613, 111] on div "Text block" at bounding box center [635, 107] width 48 height 13
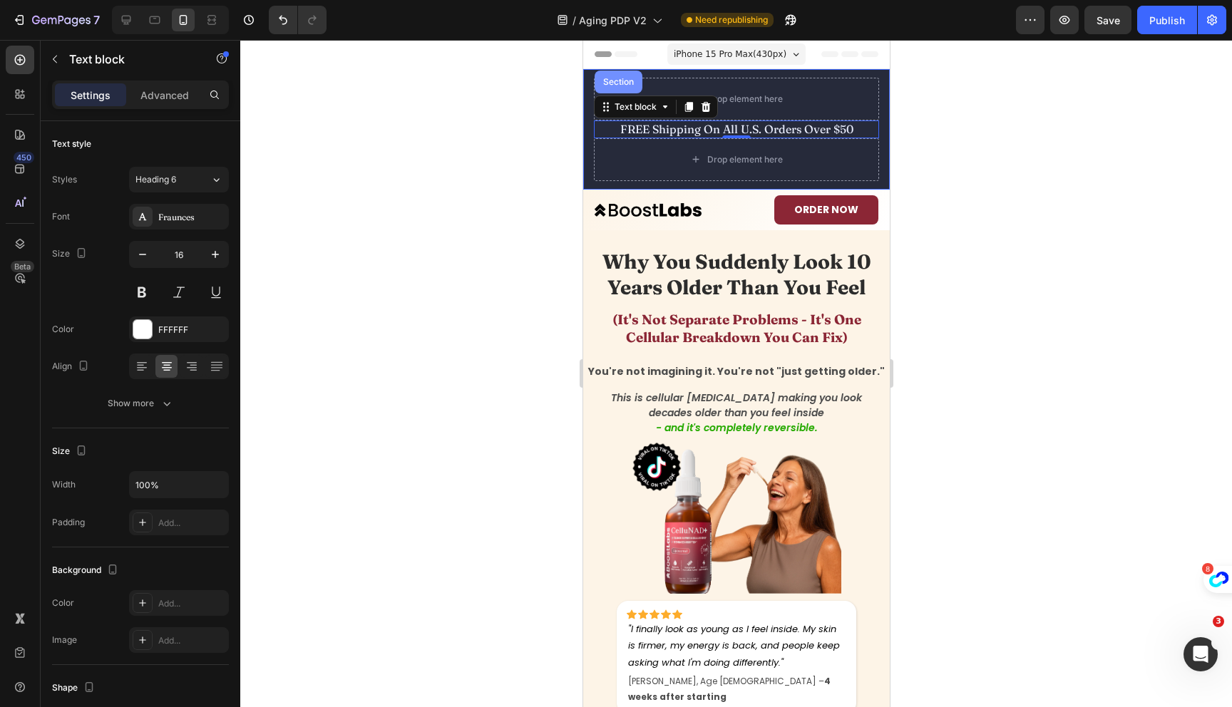
click at [616, 81] on div "Section" at bounding box center [618, 82] width 36 height 9
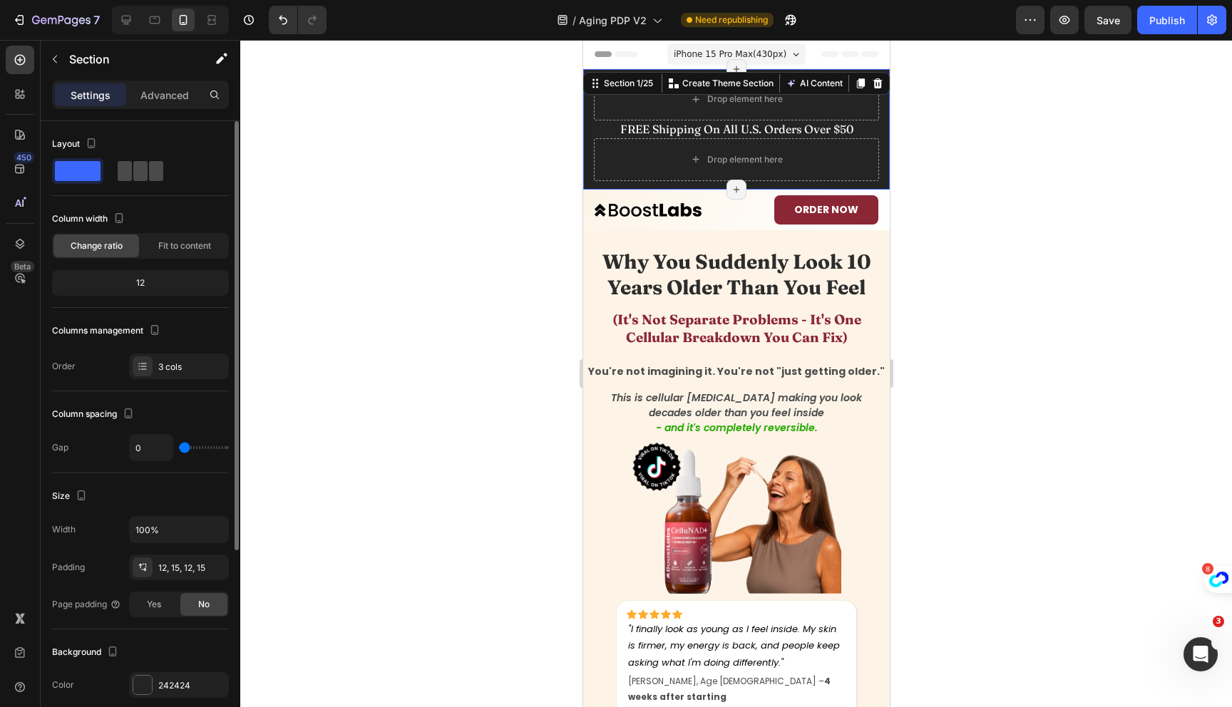
click at [149, 176] on span at bounding box center [156, 171] width 14 height 20
type input "30"
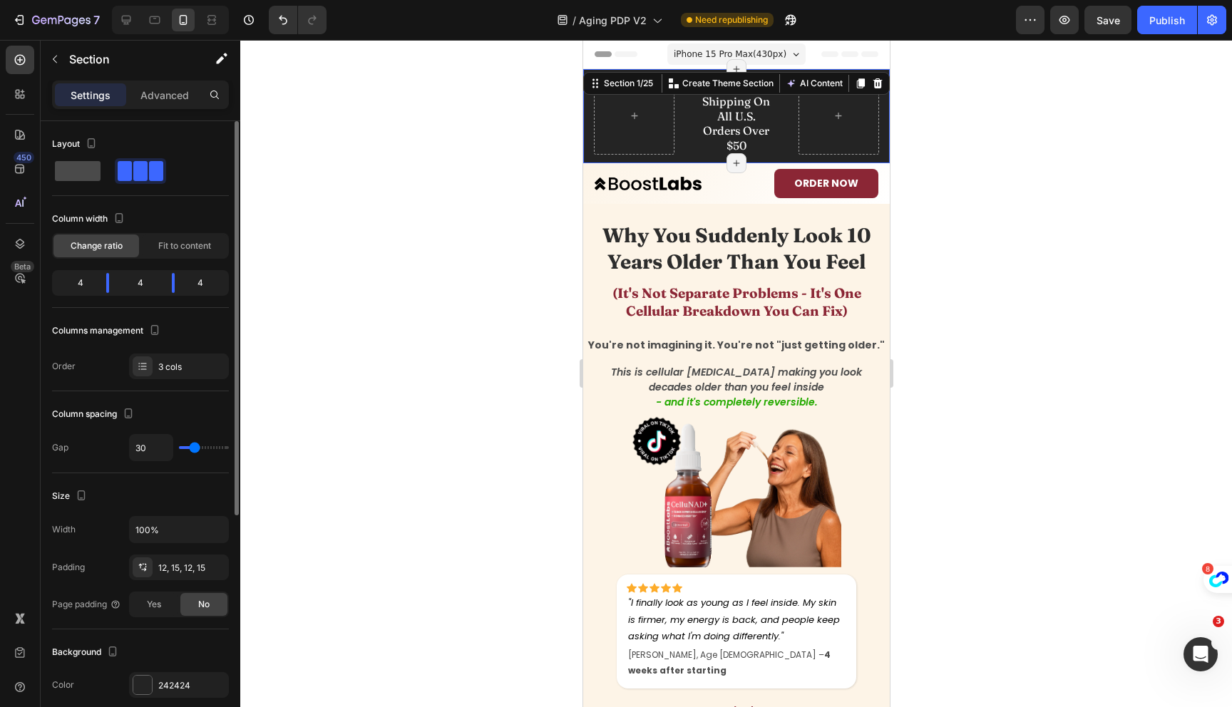
click at [87, 173] on span at bounding box center [78, 171] width 46 height 20
type input "0"
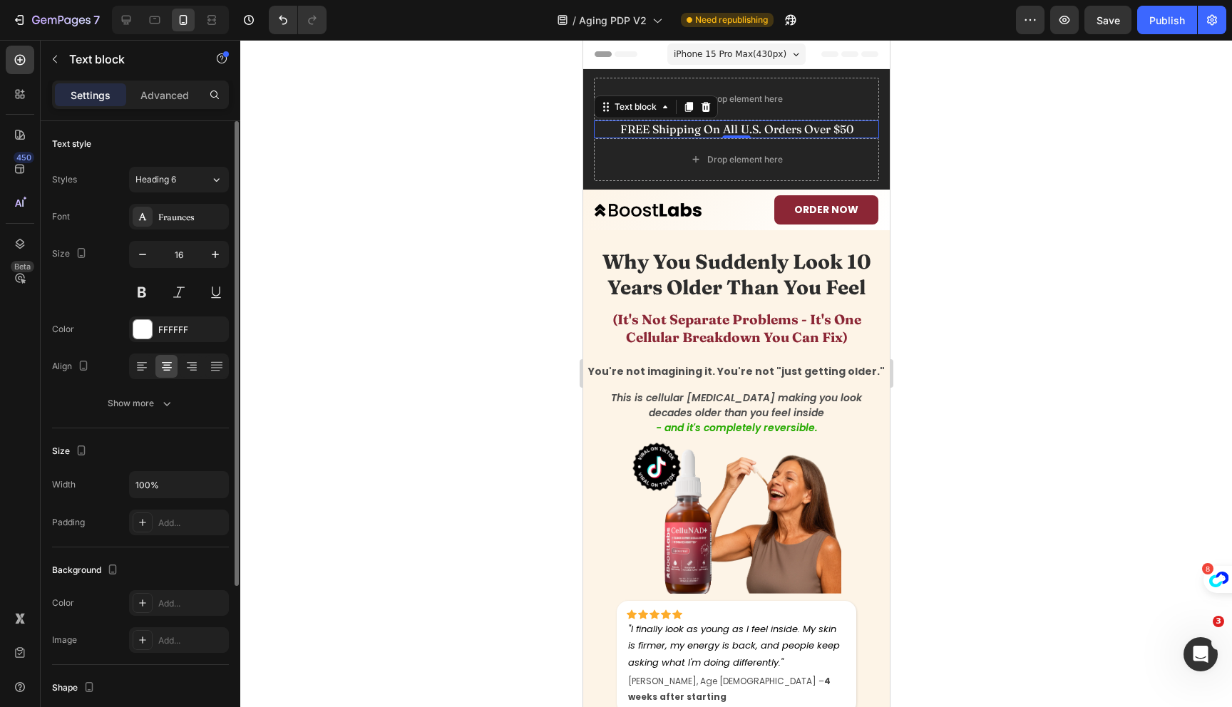
click at [603, 127] on p "FREE Shipping On All U.S. Orders Over $50" at bounding box center [736, 129] width 282 height 15
click at [610, 103] on icon at bounding box center [605, 106] width 11 height 11
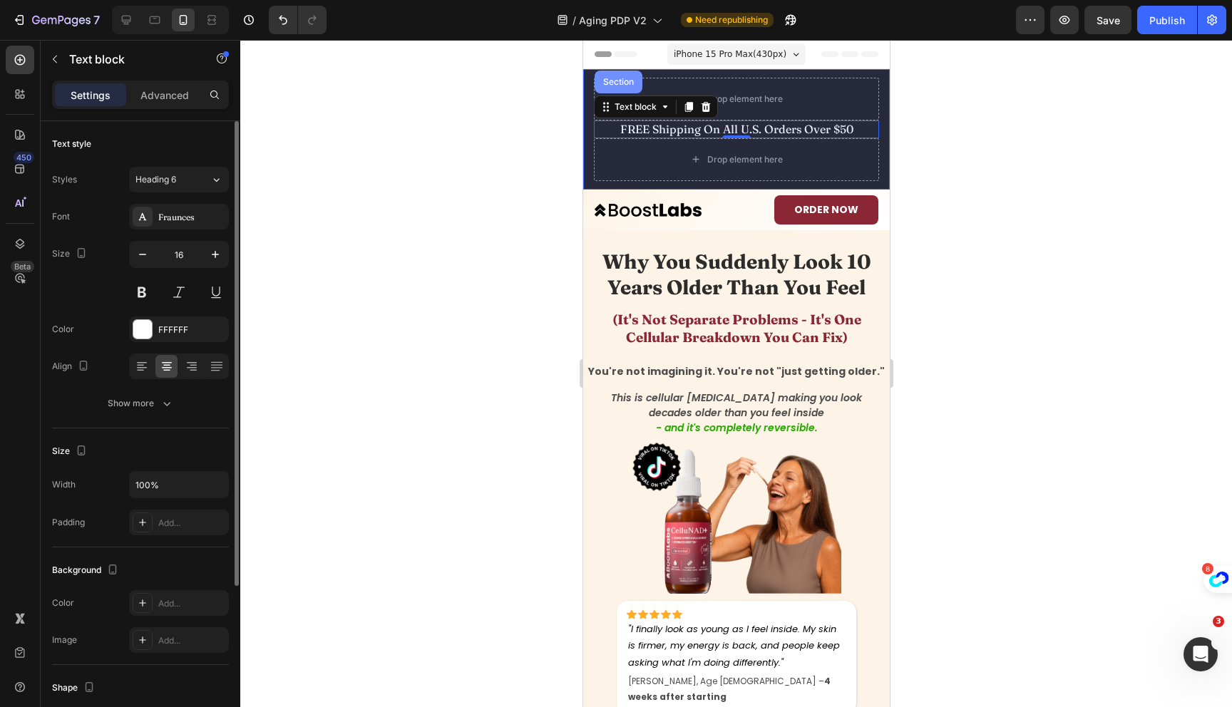
click at [610, 80] on div "Section" at bounding box center [618, 82] width 36 height 9
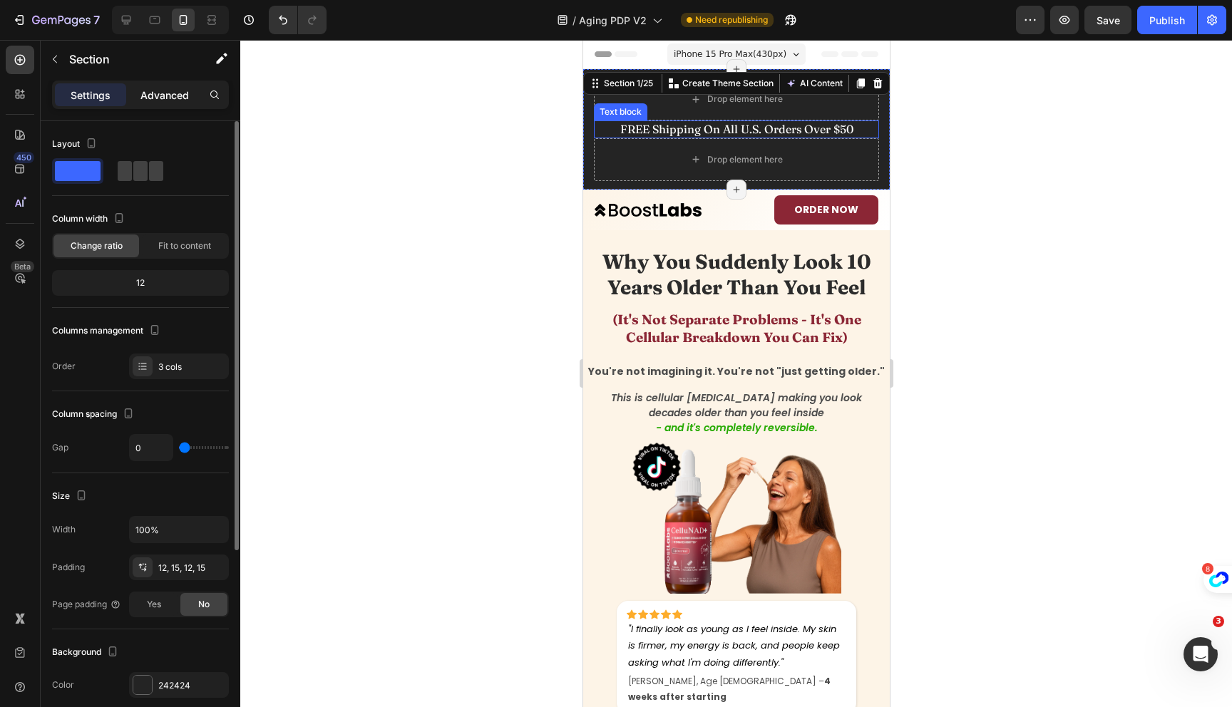
click at [161, 84] on div "Advanced" at bounding box center [164, 94] width 71 height 23
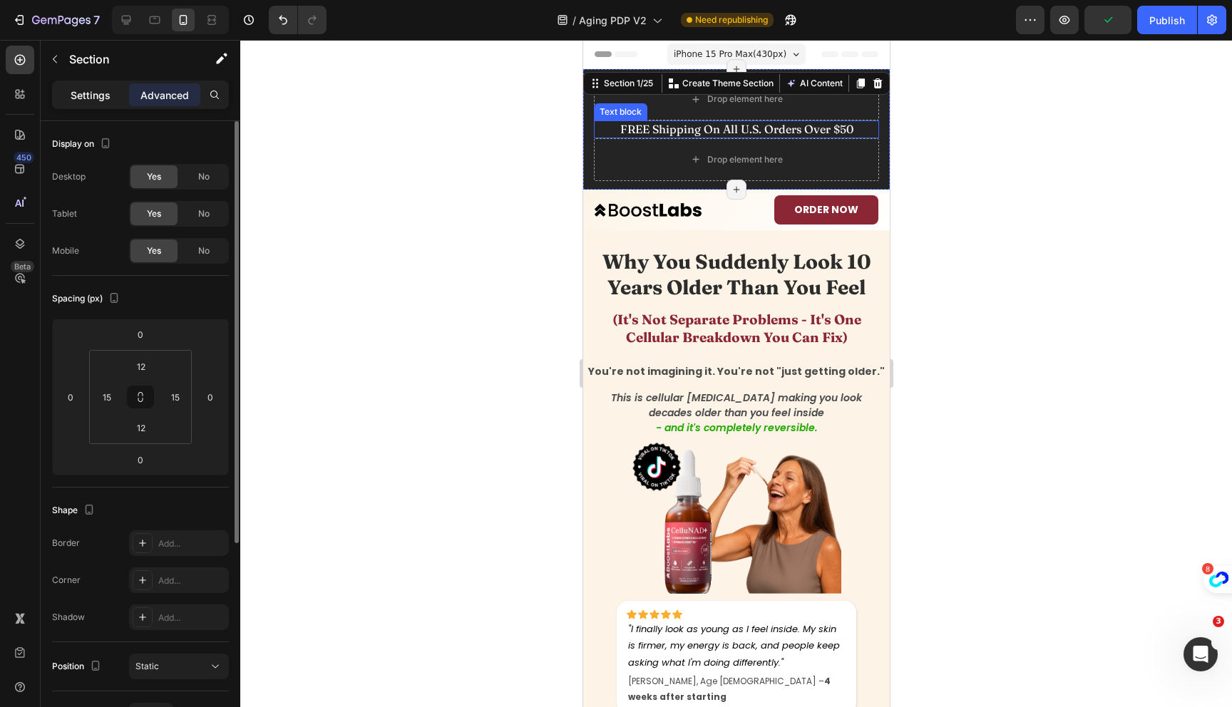
click at [103, 95] on p "Settings" at bounding box center [91, 95] width 40 height 15
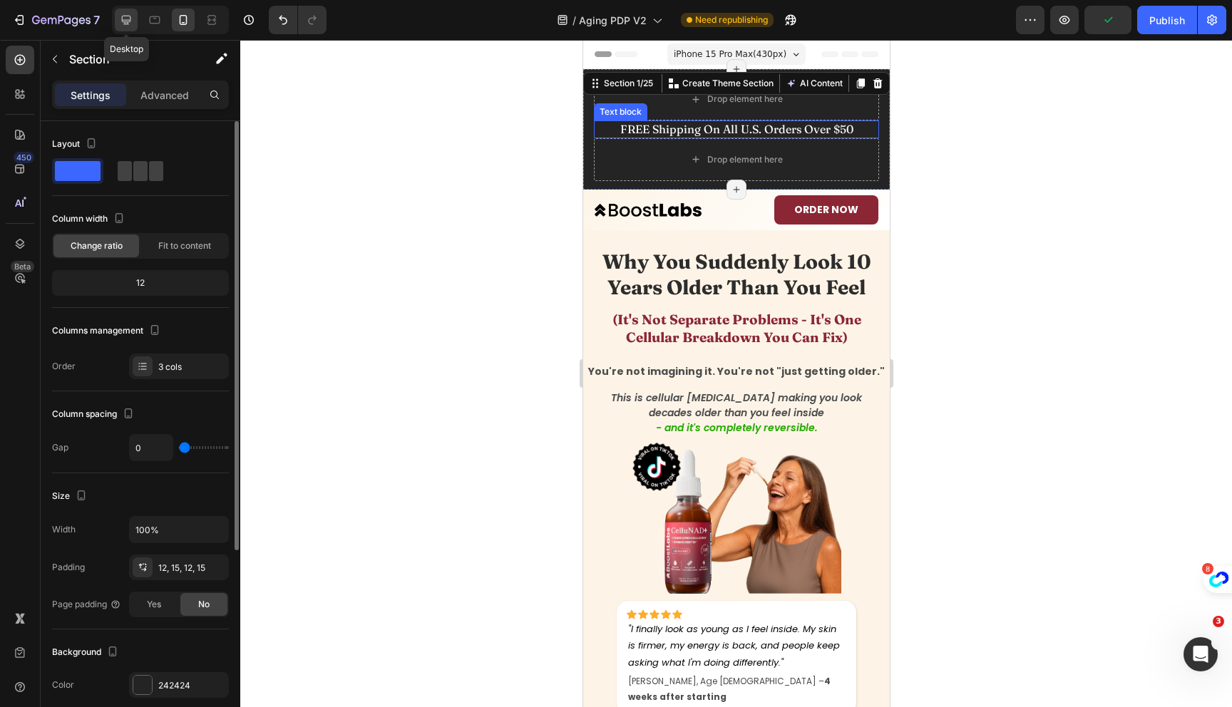
click at [133, 21] on div at bounding box center [126, 20] width 23 height 23
type input "30"
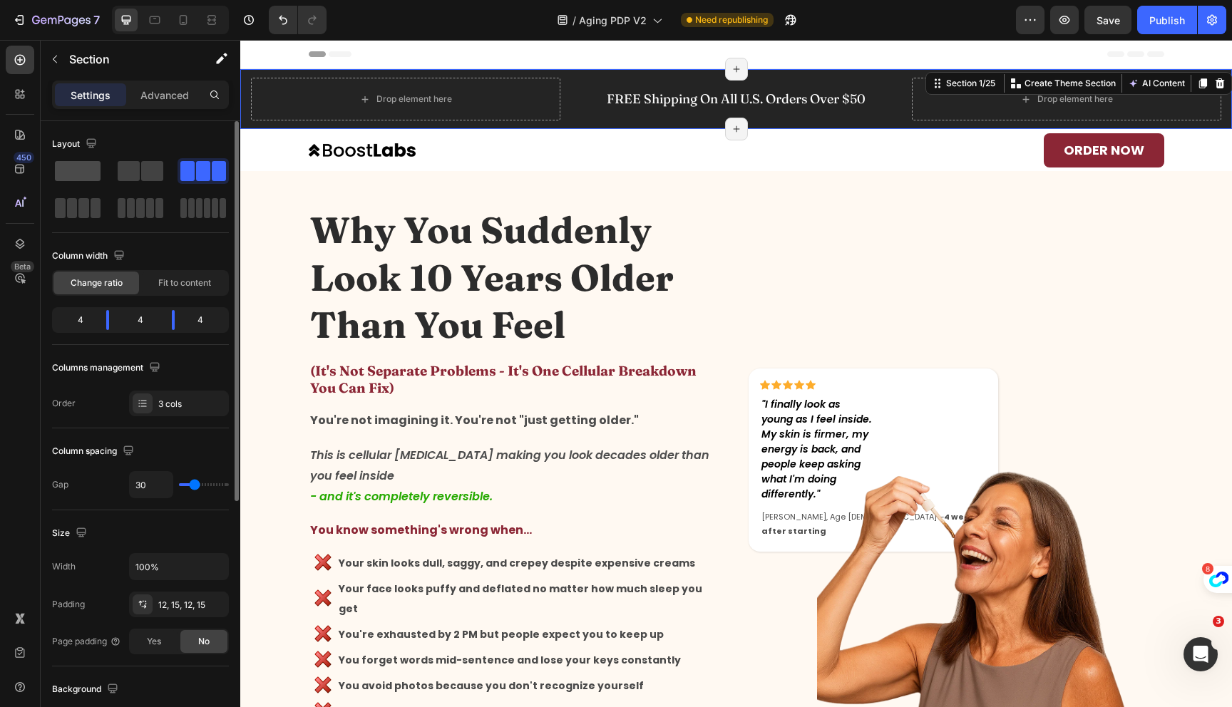
click at [115, 160] on div at bounding box center [140, 171] width 51 height 26
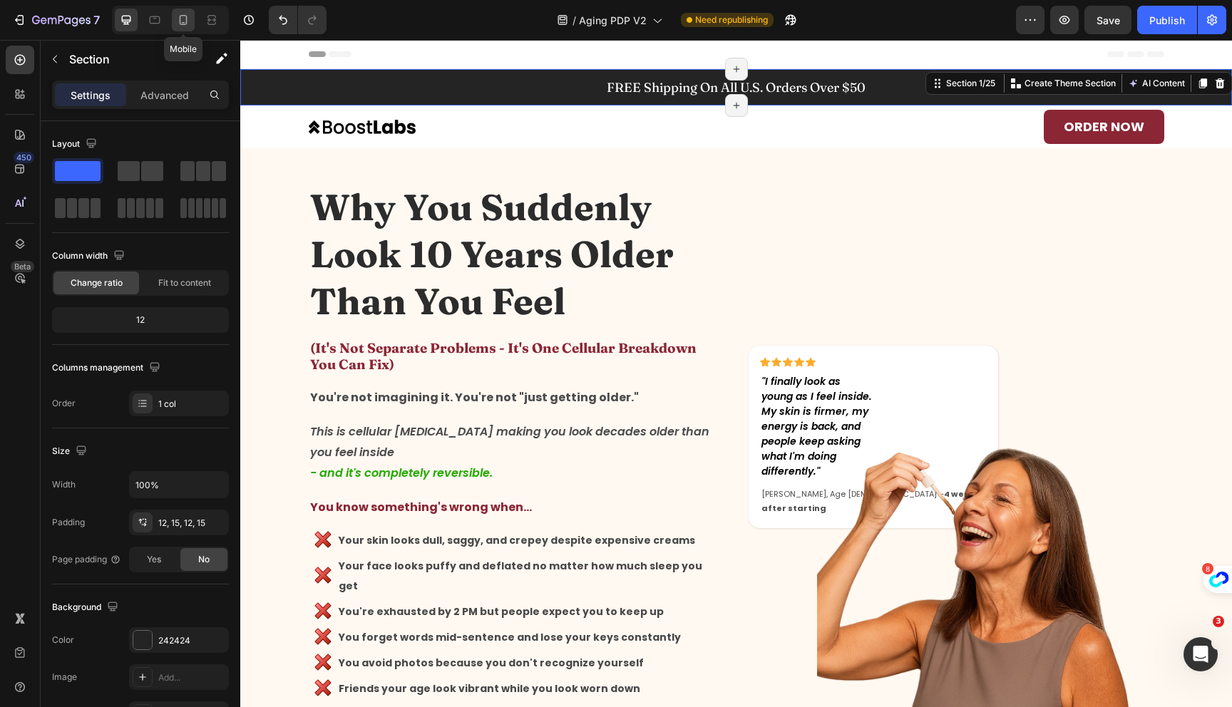
click at [183, 28] on div at bounding box center [183, 20] width 23 height 23
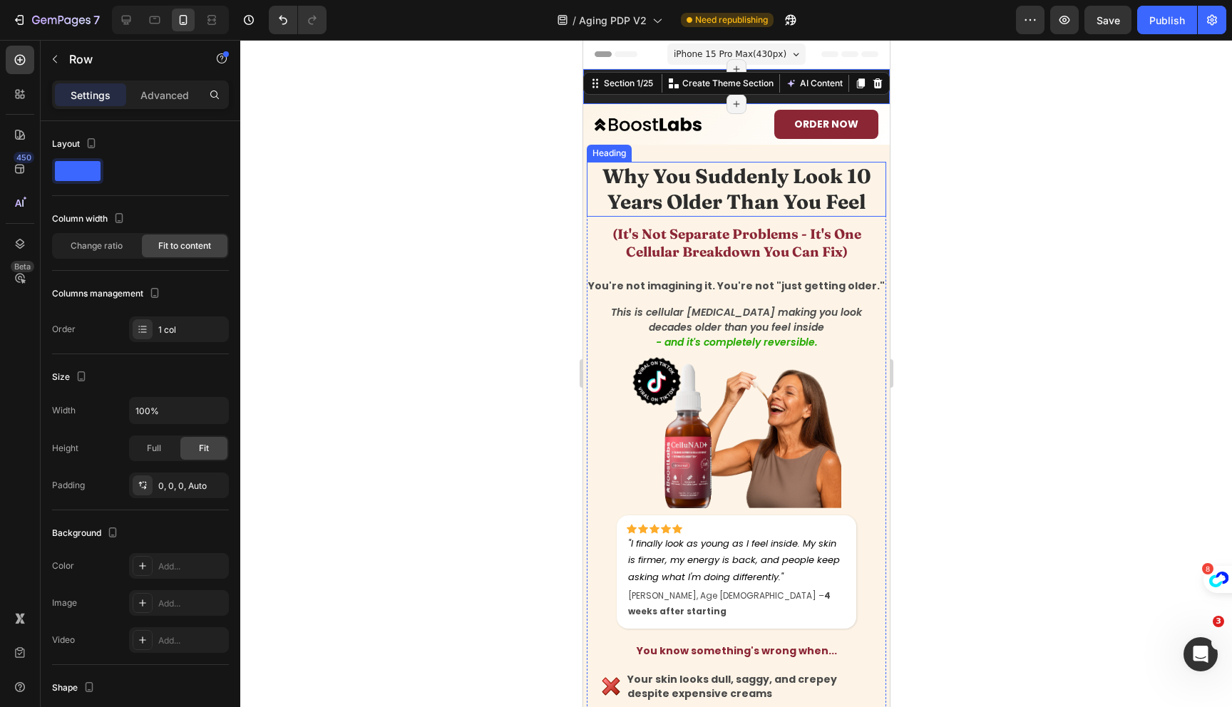
click at [727, 217] on div "Why You Suddenly Look 10 Years Older Than You Feel Heading (It's Not Separate P…" at bounding box center [735, 648] width 299 height 973
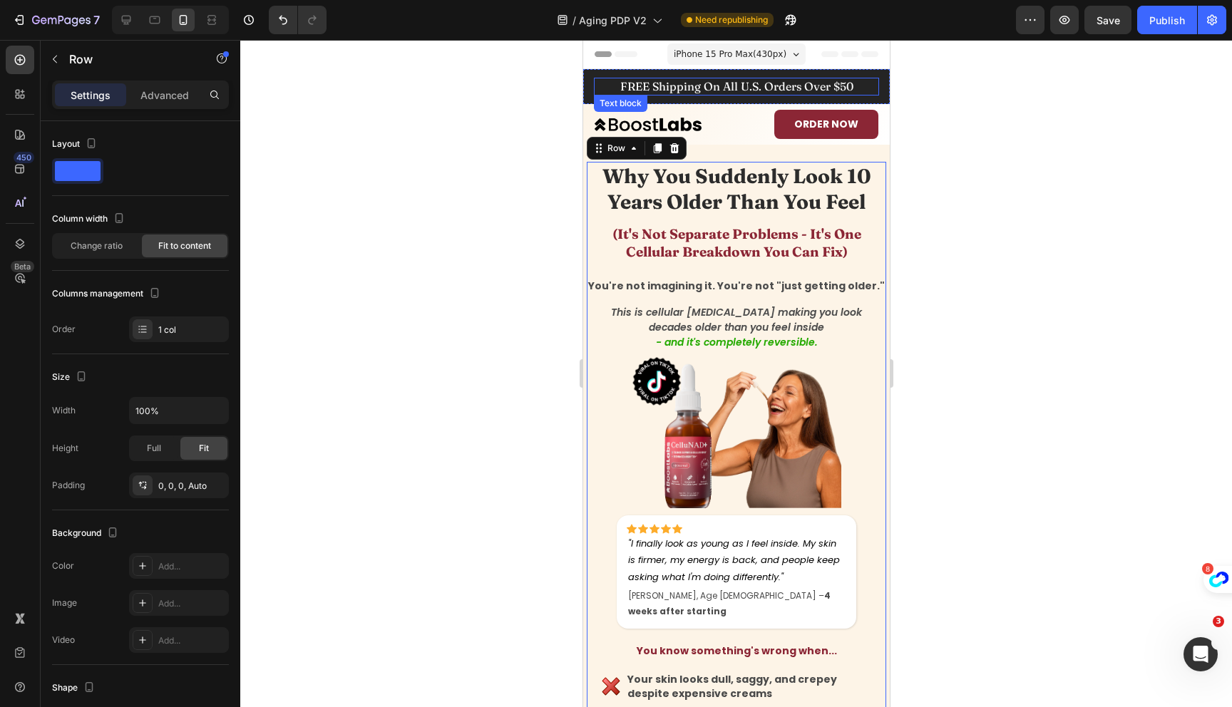
click at [731, 91] on div "FREE Shipping On All U.S. Orders Over $50 Text block" at bounding box center [735, 87] width 285 height 18
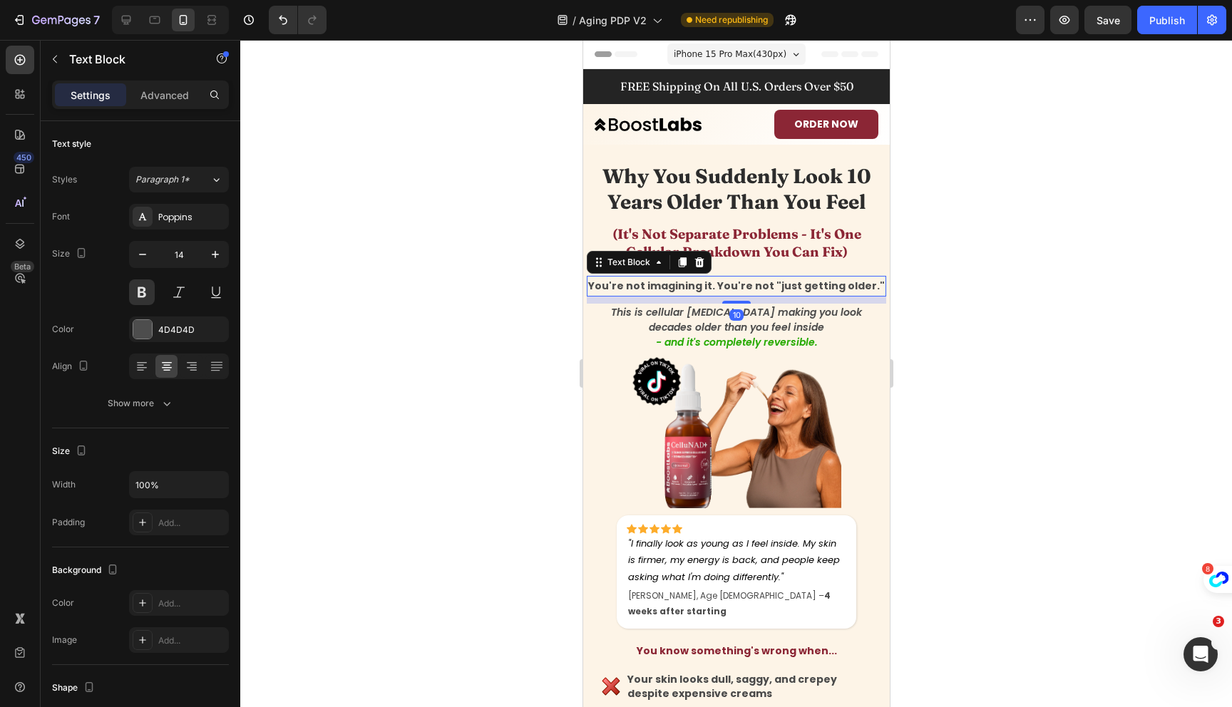
click at [739, 281] on p "You're not imagining it. You're not "just getting older."" at bounding box center [736, 286] width 297 height 18
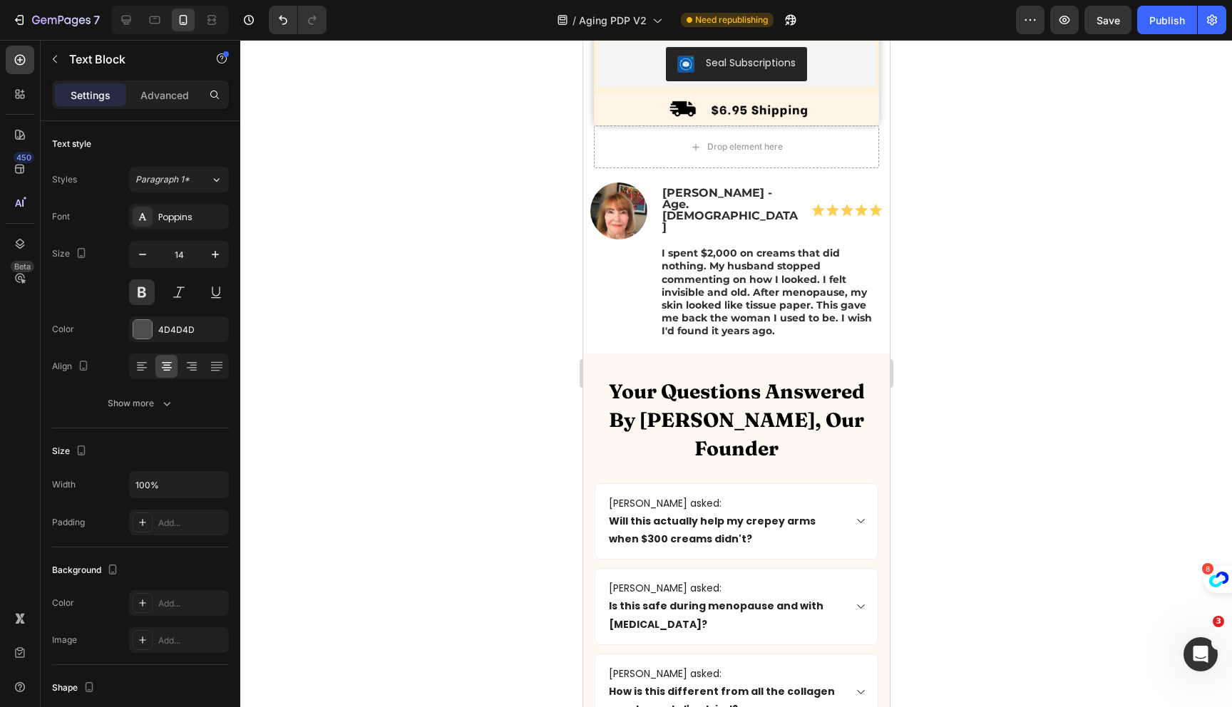
scroll to position [18561, 0]
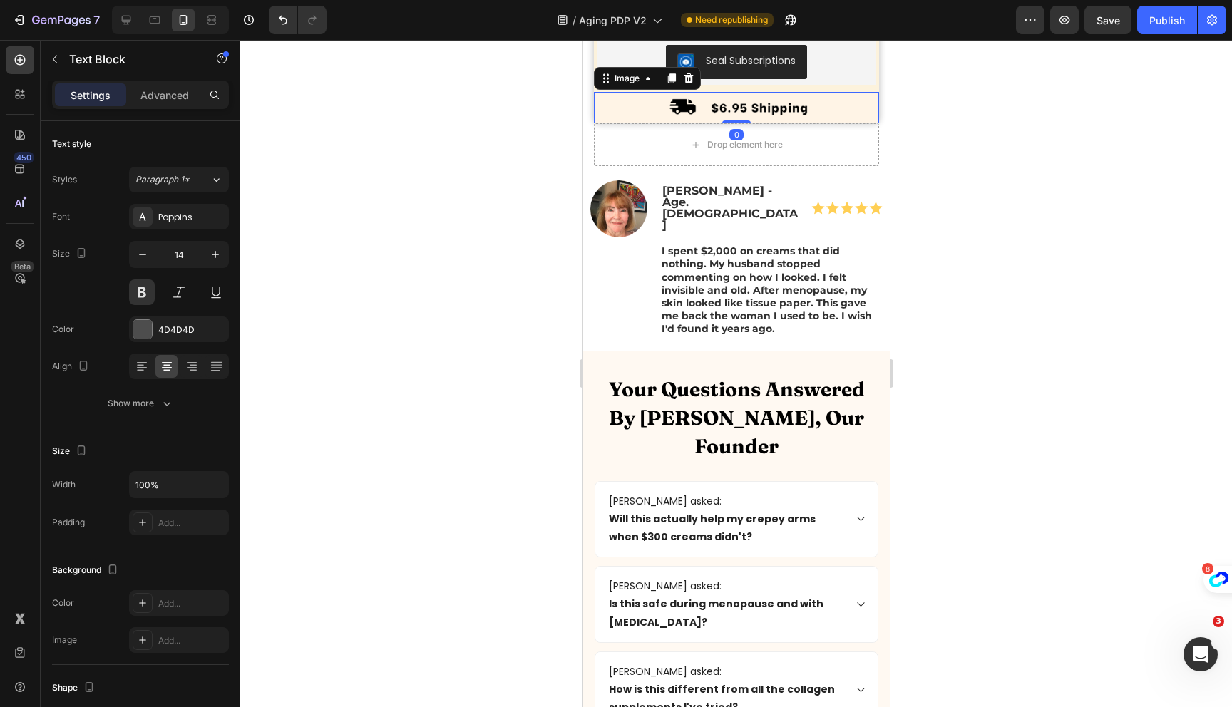
click at [737, 124] on img at bounding box center [735, 108] width 285 height 32
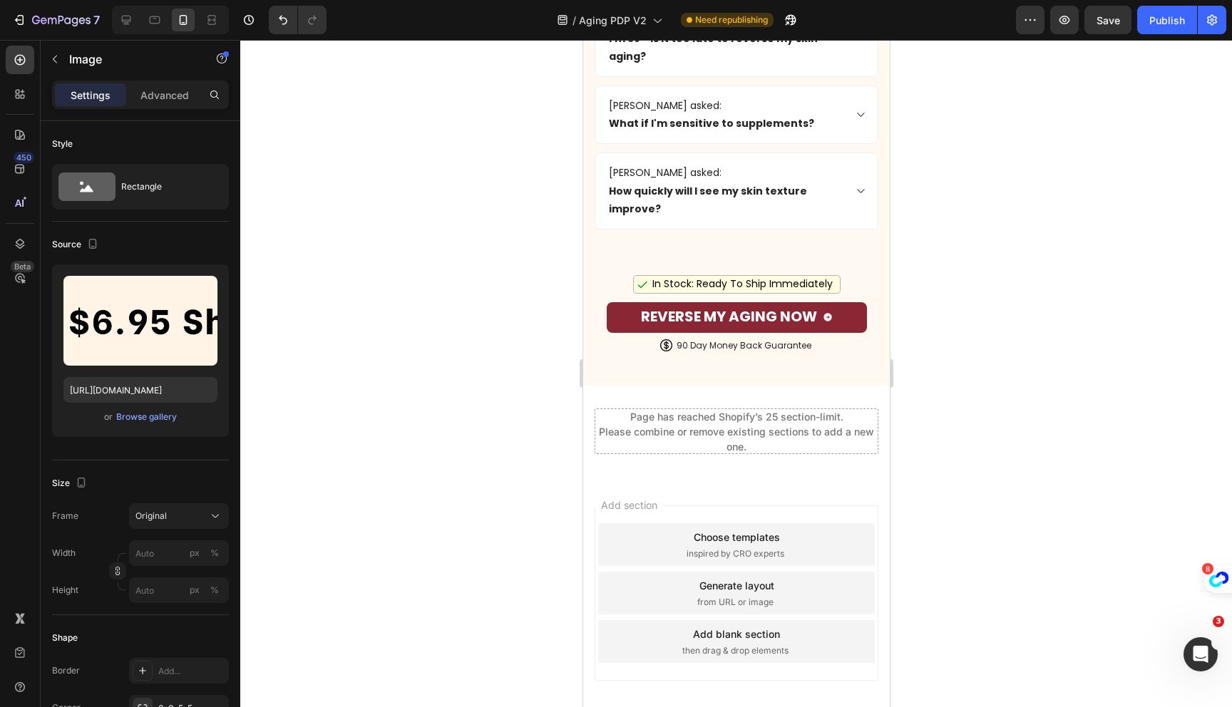
scroll to position [19702, 0]
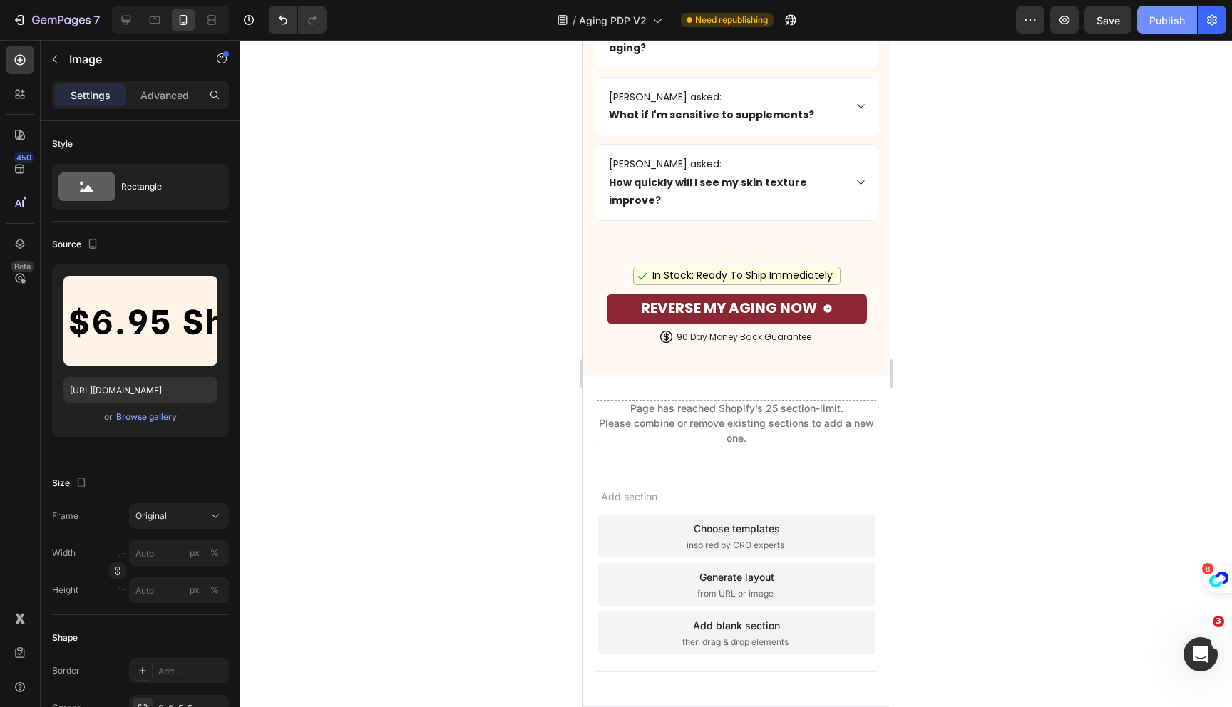
click at [1167, 19] on div "Publish" at bounding box center [1167, 20] width 36 height 15
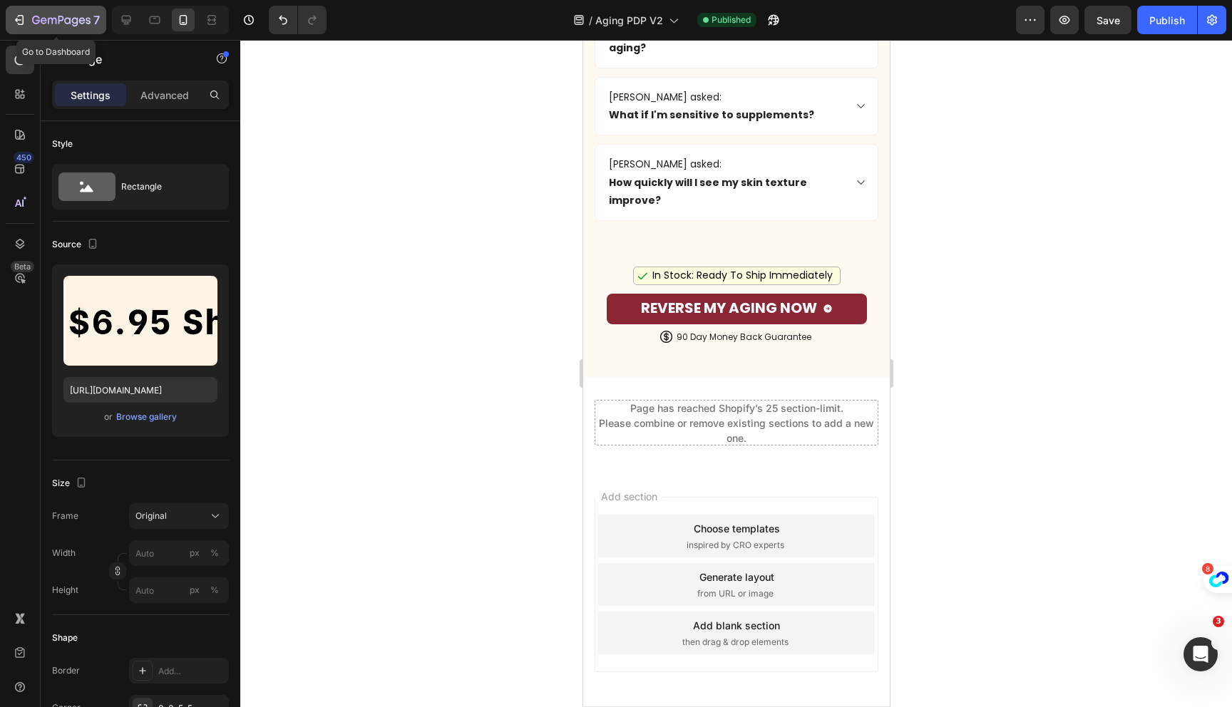
click at [53, 16] on icon "button" at bounding box center [61, 21] width 58 height 12
